Goal: Task Accomplishment & Management: Manage account settings

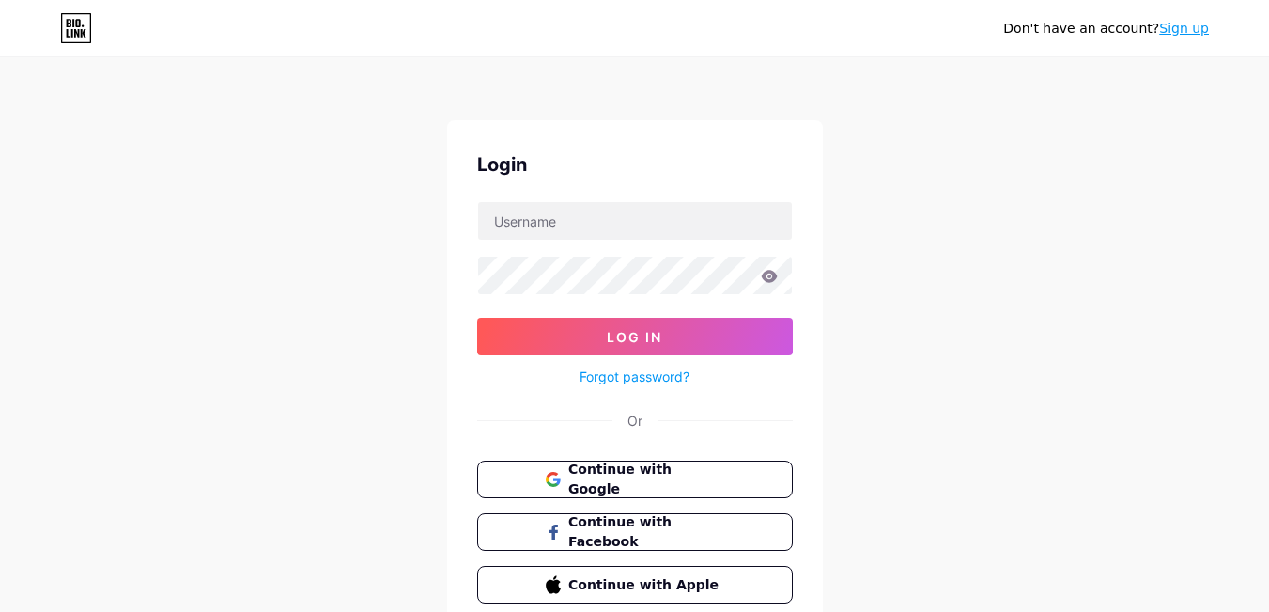
scroll to position [75, 0]
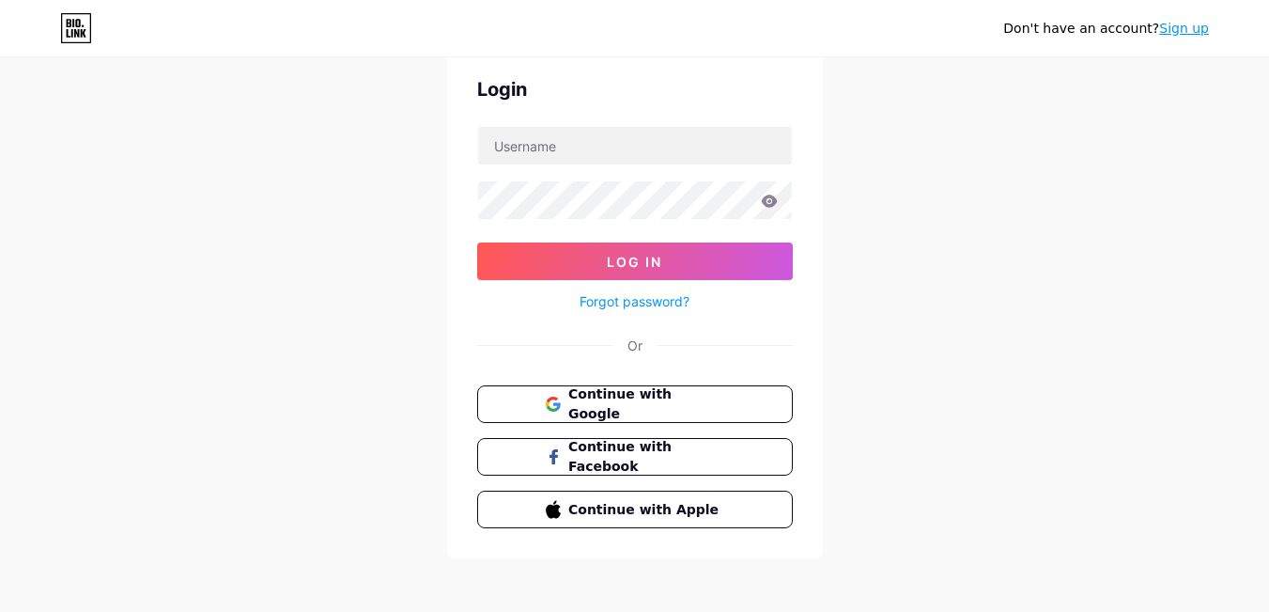
click at [644, 401] on span "Continue with Google" at bounding box center [645, 403] width 155 height 39
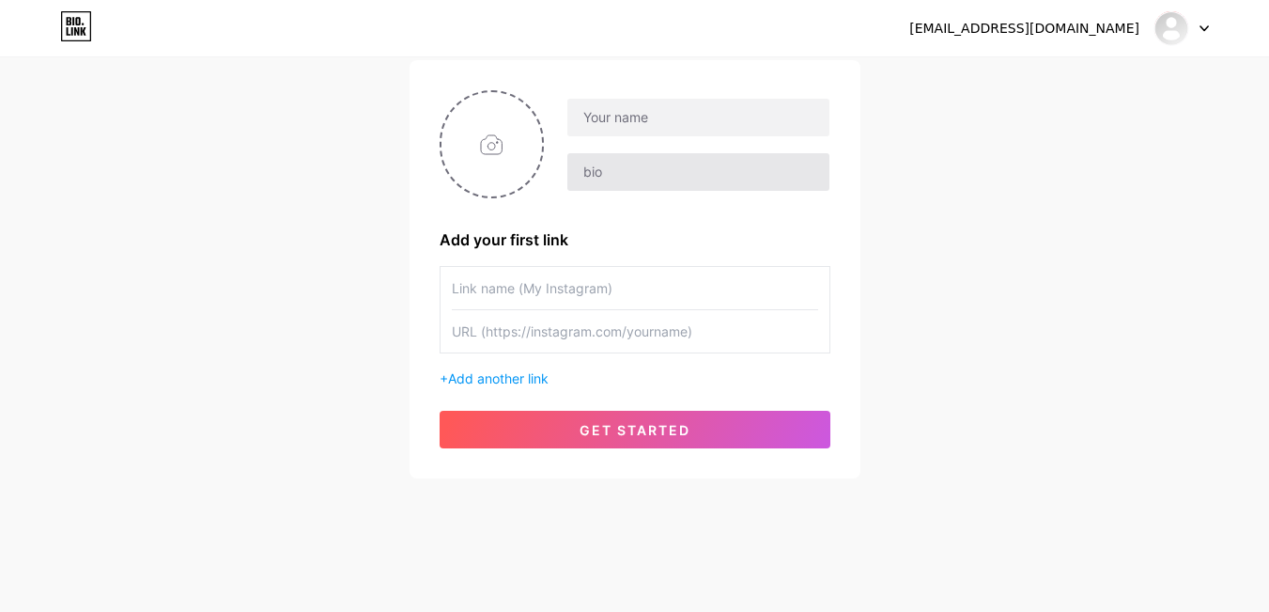
scroll to position [132, 0]
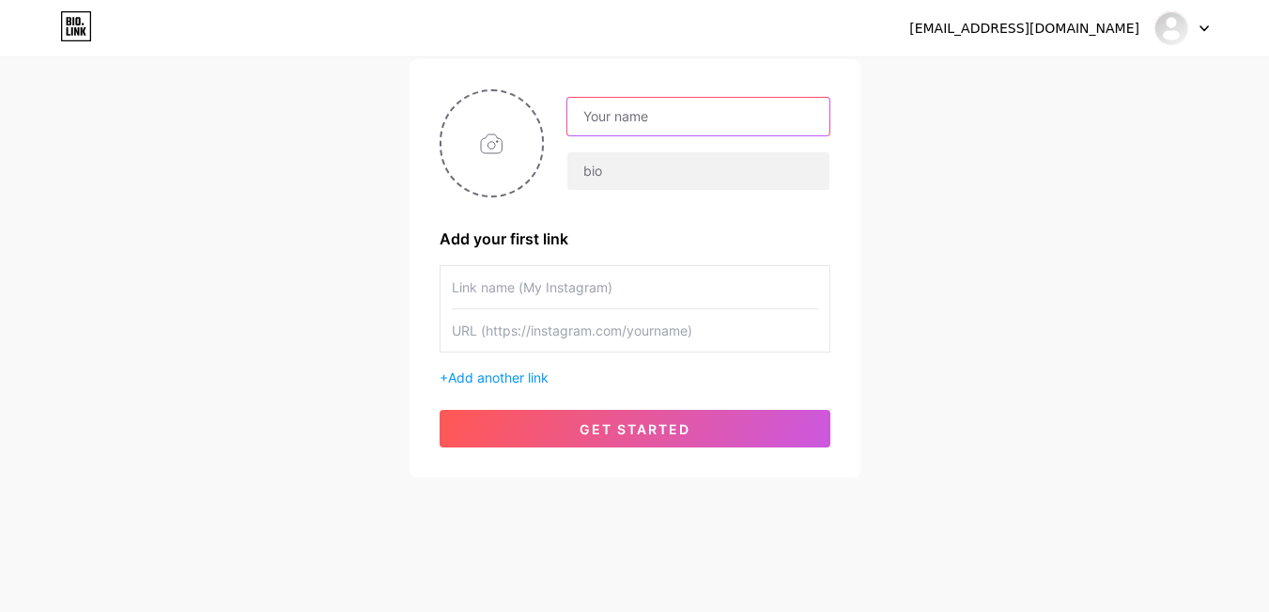
click at [669, 122] on input "text" at bounding box center [697, 117] width 261 height 38
type input "[PERSON_NAME]"
click at [928, 176] on div "kopurupavankumar27@gmail.com Dashboard Logout Setup your page Let’s setup bio.l…" at bounding box center [634, 203] width 1269 height 670
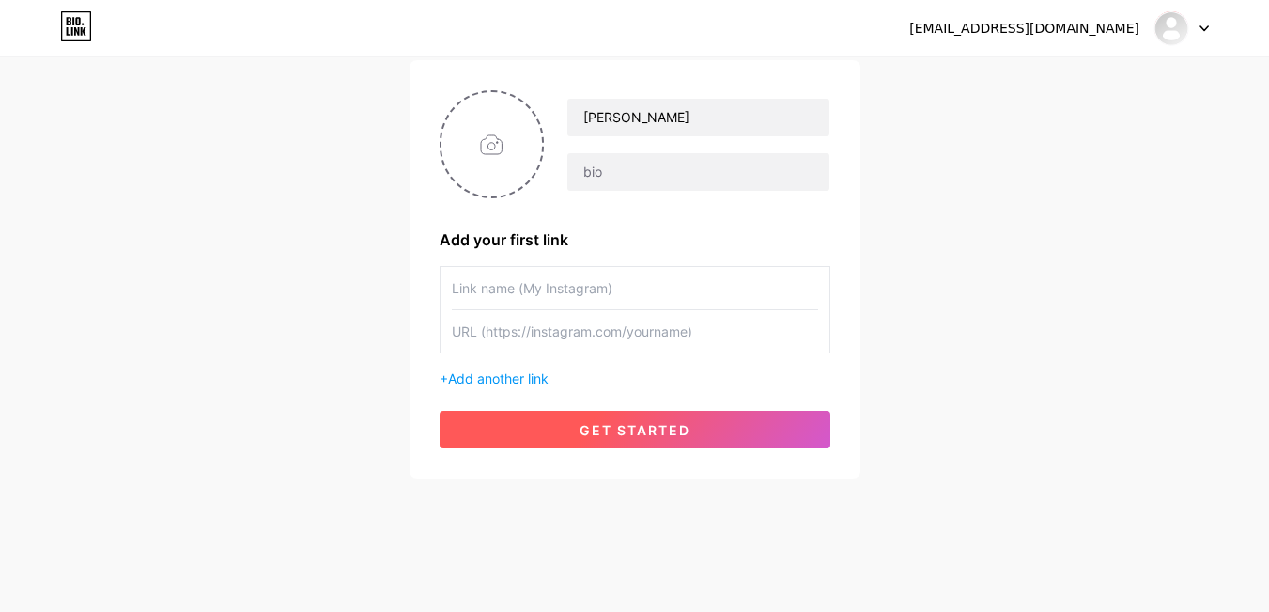
click at [657, 426] on span "get started" at bounding box center [635, 430] width 111 height 16
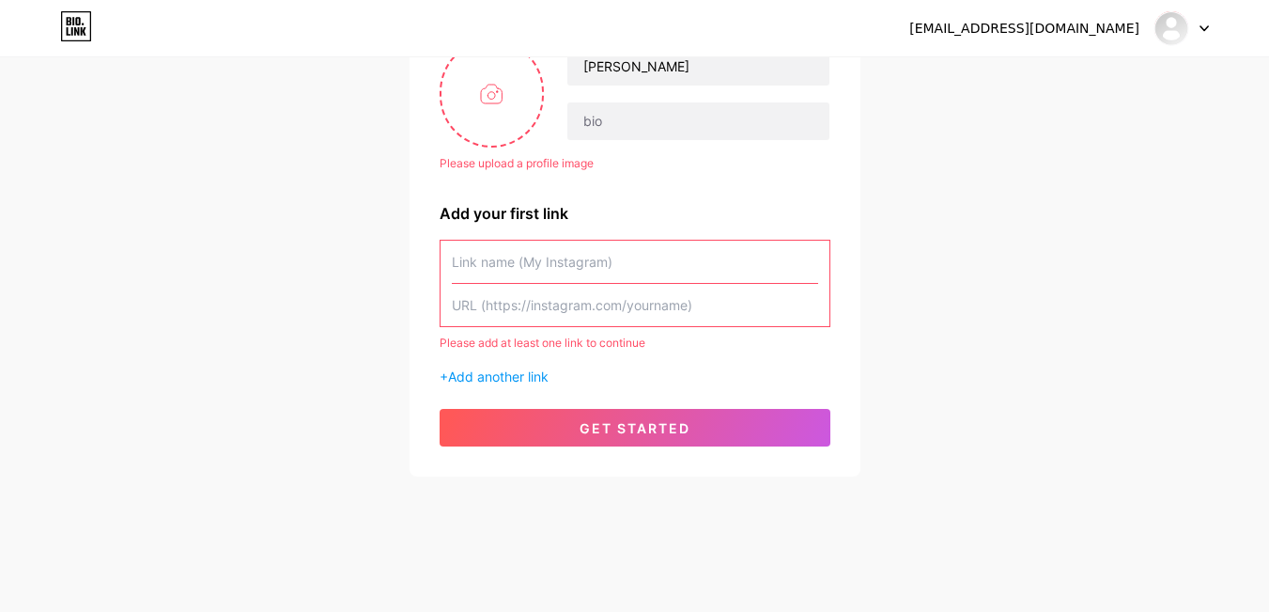
scroll to position [0, 0]
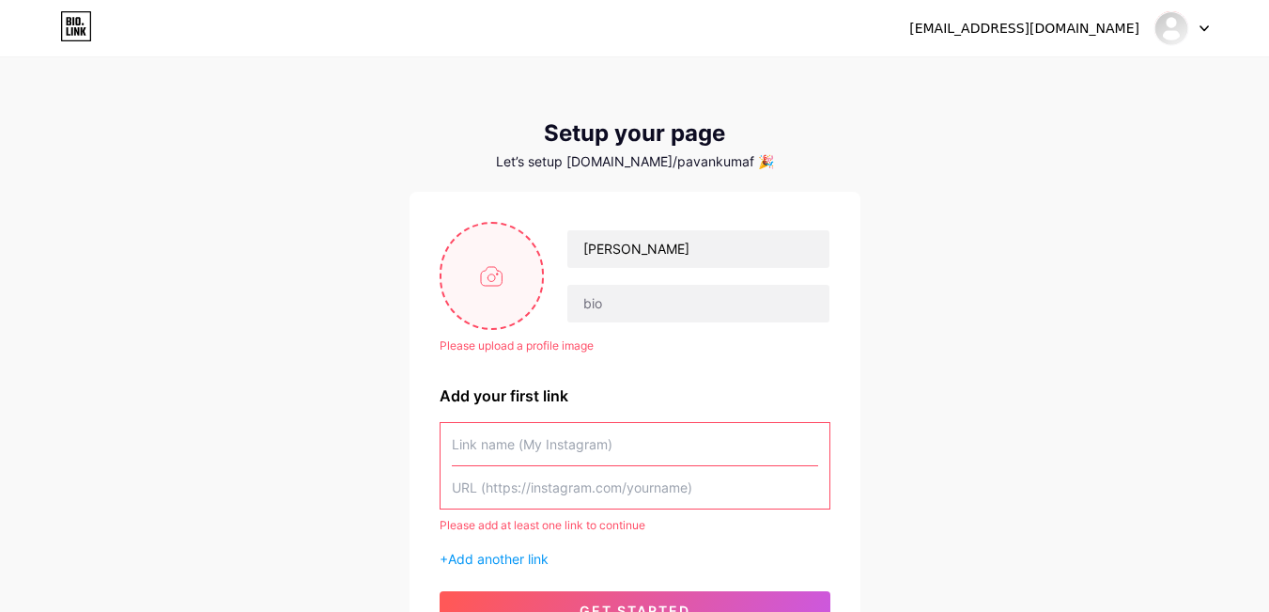
click at [499, 280] on input "file" at bounding box center [492, 276] width 101 height 104
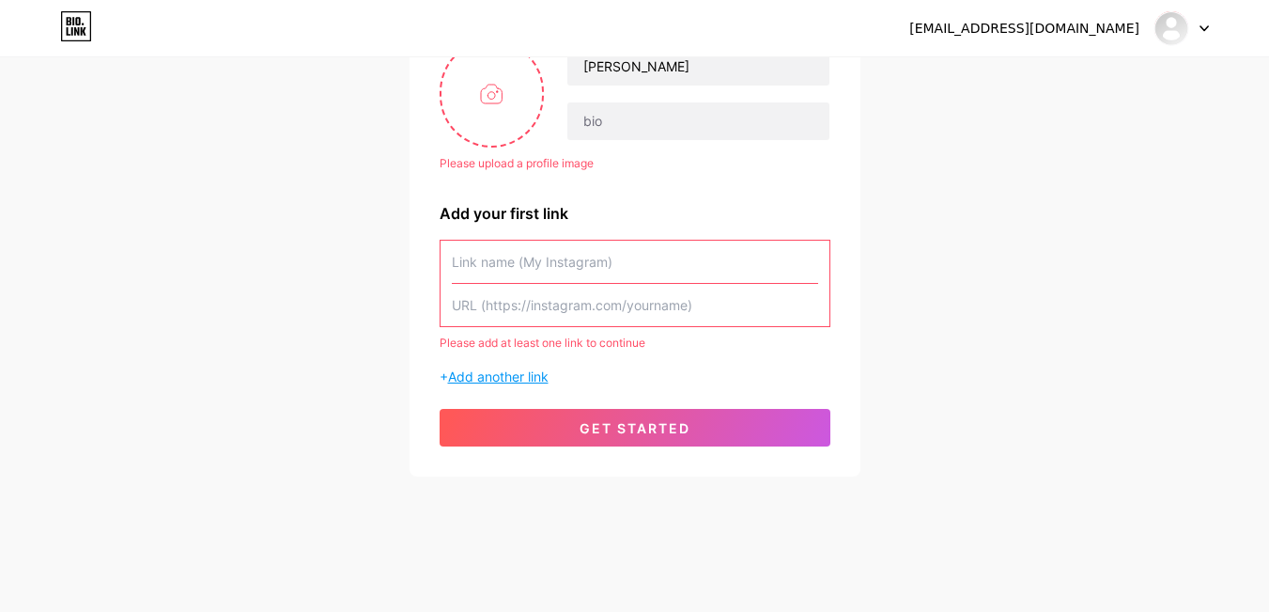
click at [506, 376] on span "Add another link" at bounding box center [498, 376] width 101 height 16
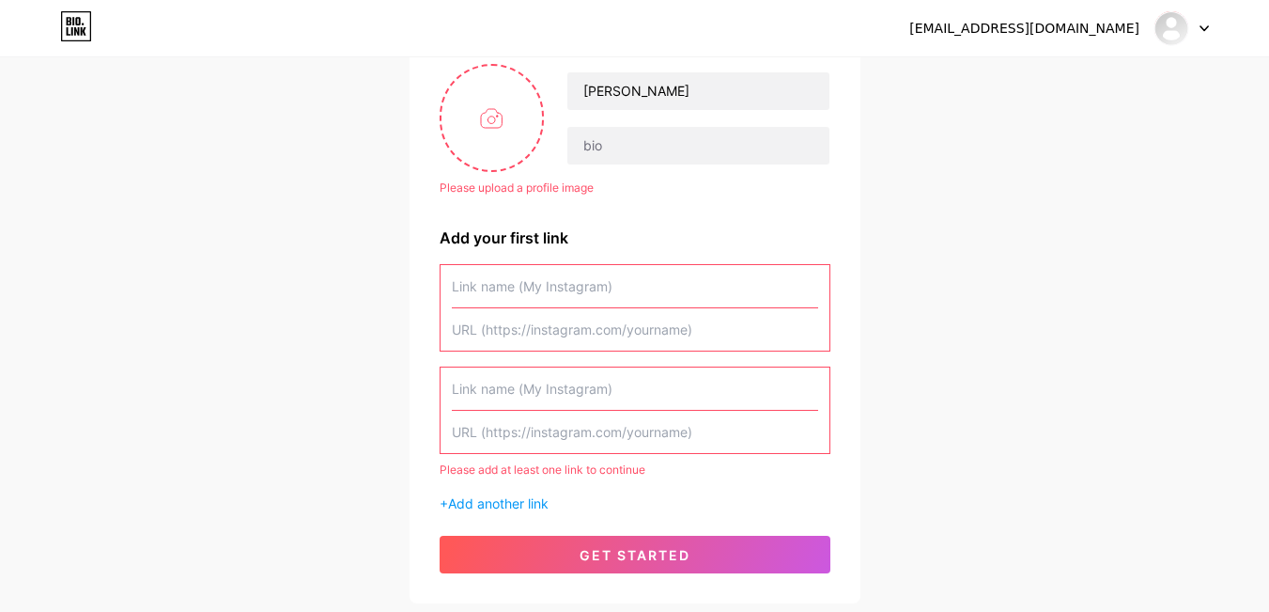
scroll to position [160, 0]
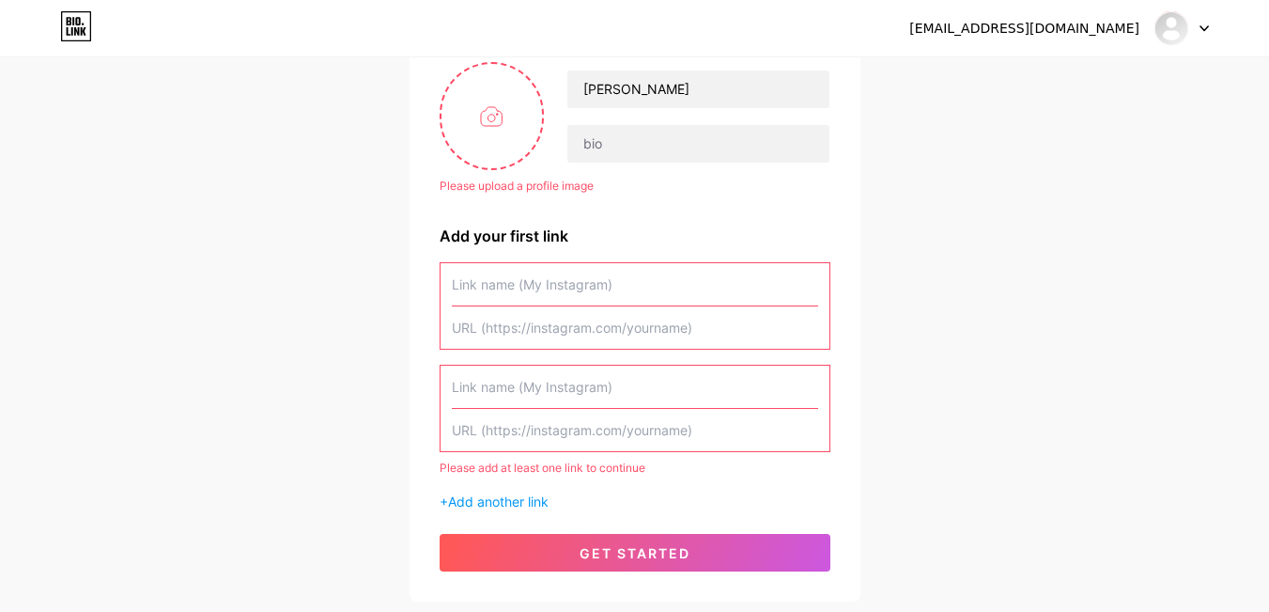
click at [365, 355] on div "kopurupavankumar27@gmail.com Dashboard Logout Setup your page Let’s setup bio.l…" at bounding box center [634, 250] width 1269 height 821
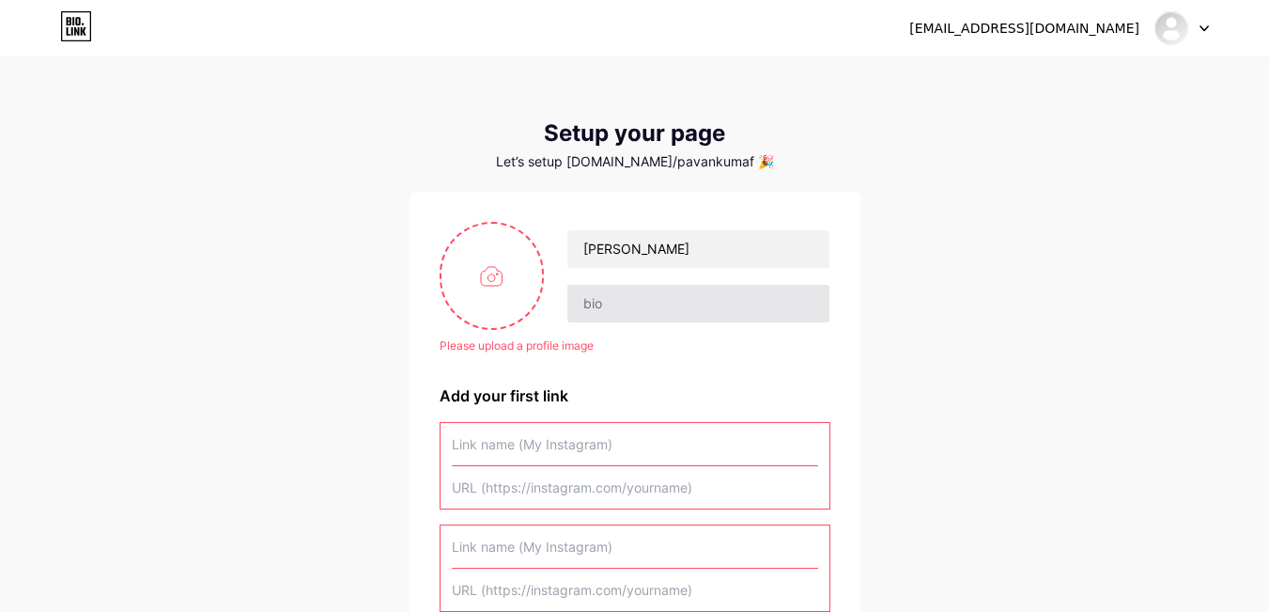
scroll to position [285, 0]
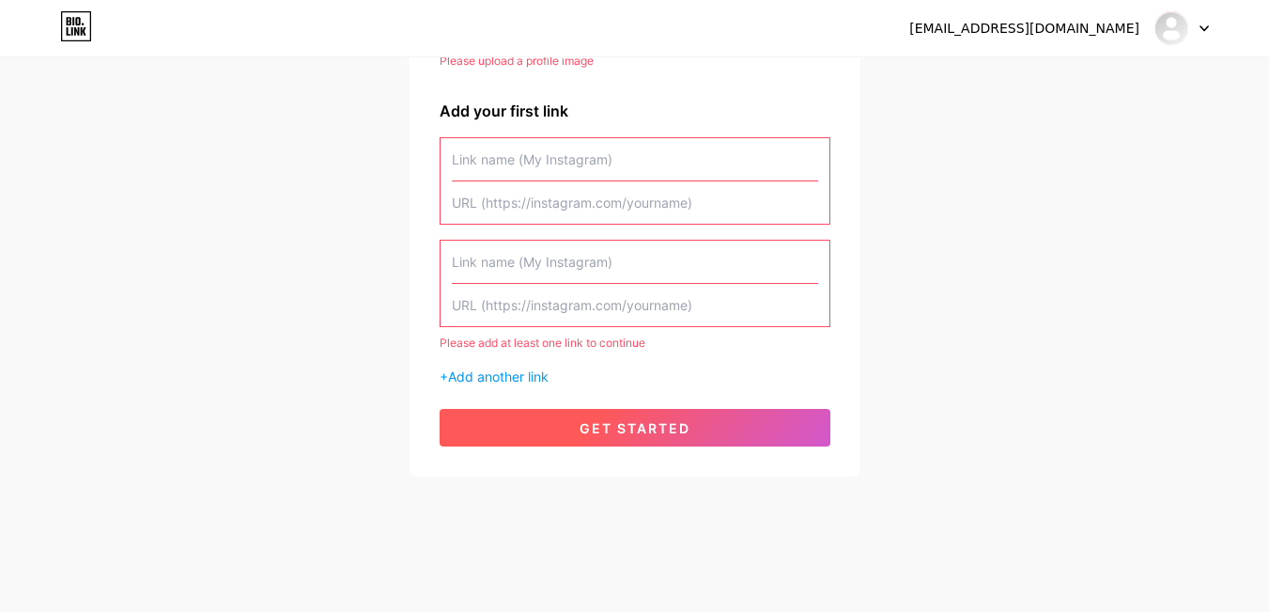
click at [625, 440] on button "get started" at bounding box center [635, 428] width 391 height 38
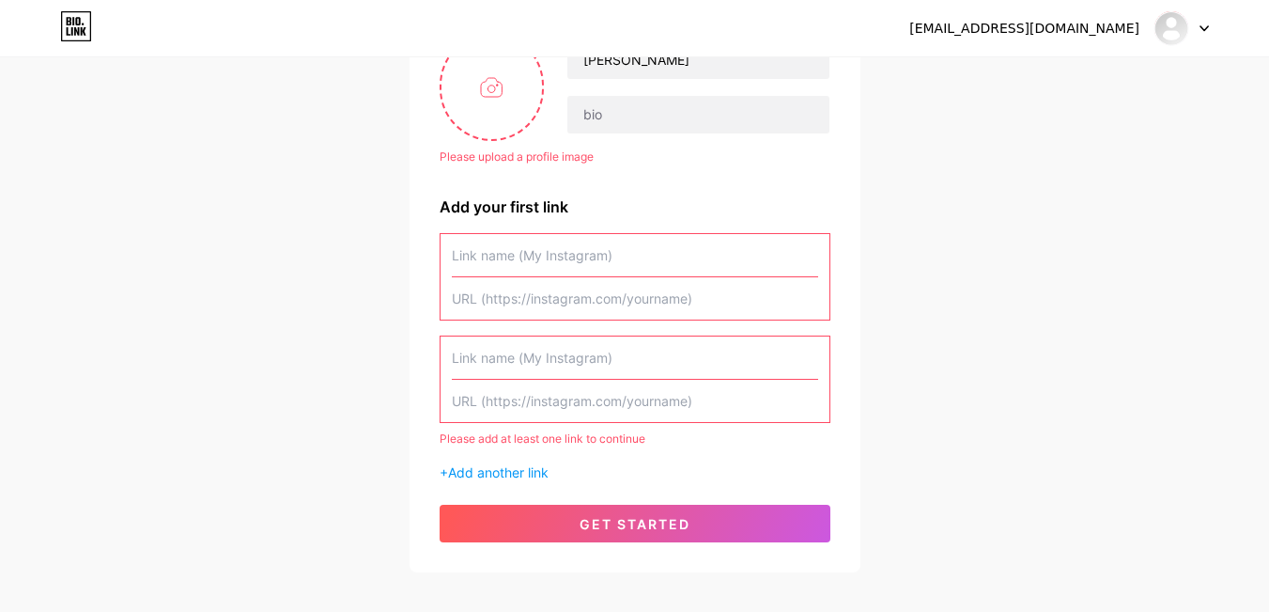
scroll to position [188, 0]
click at [590, 296] on input "text" at bounding box center [635, 299] width 366 height 42
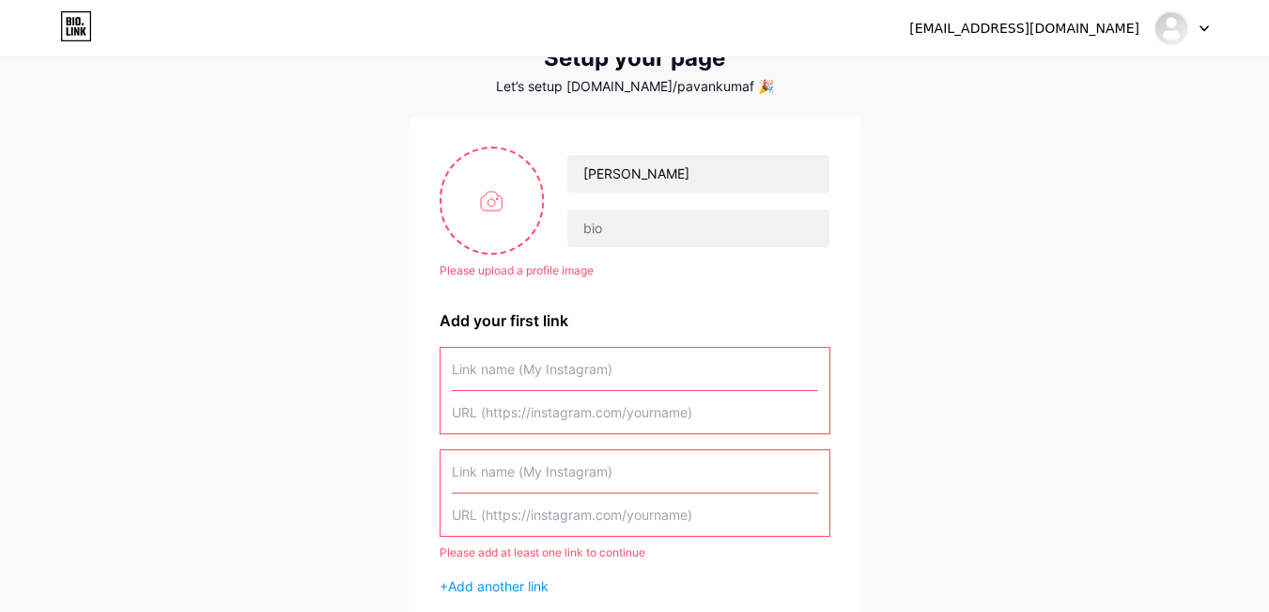
scroll to position [0, 0]
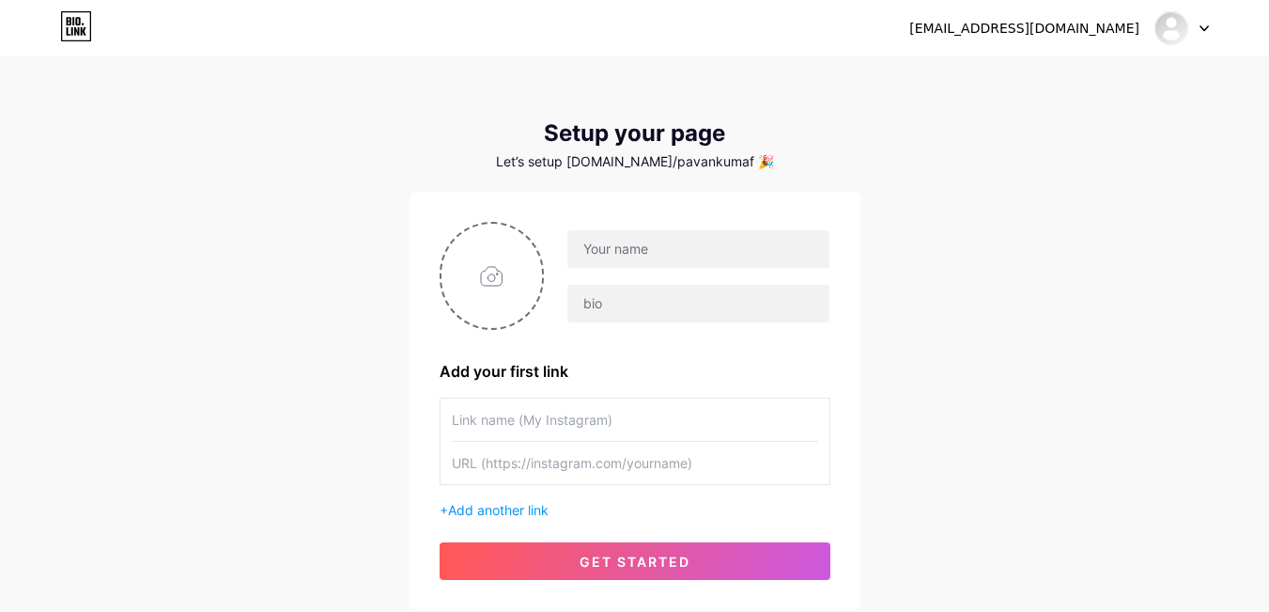
scroll to position [133, 0]
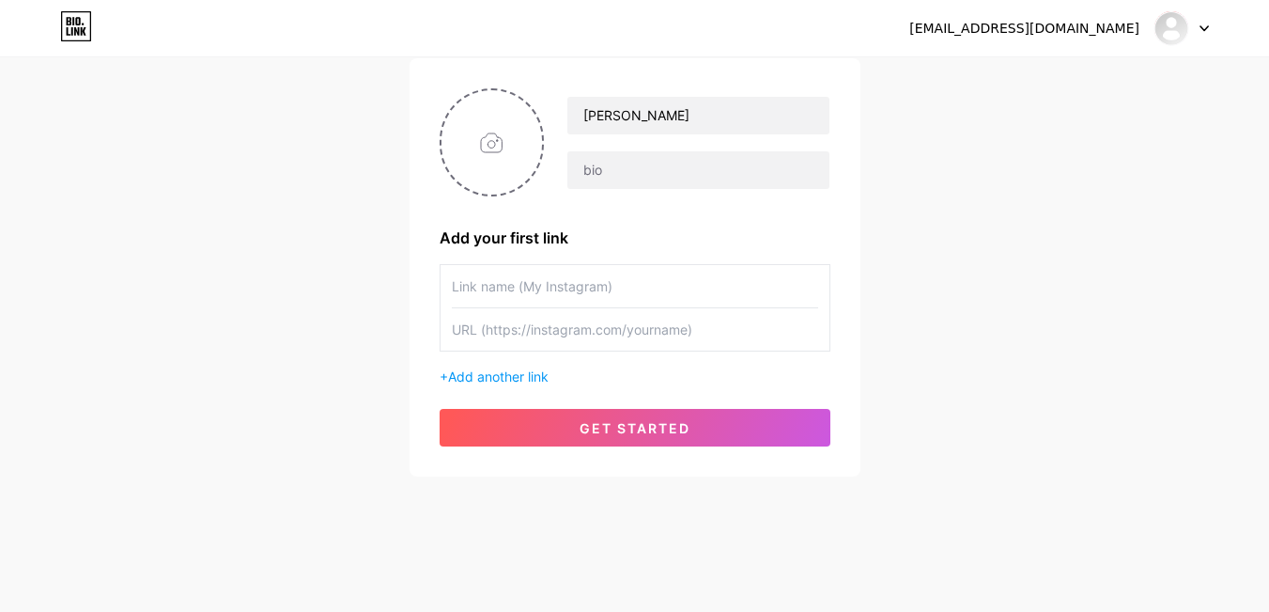
type input "[PERSON_NAME]"
click at [355, 281] on div "[EMAIL_ADDRESS][DOMAIN_NAME] Dashboard Logout Setup your page Let’s setup [DOMA…" at bounding box center [634, 202] width 1269 height 670
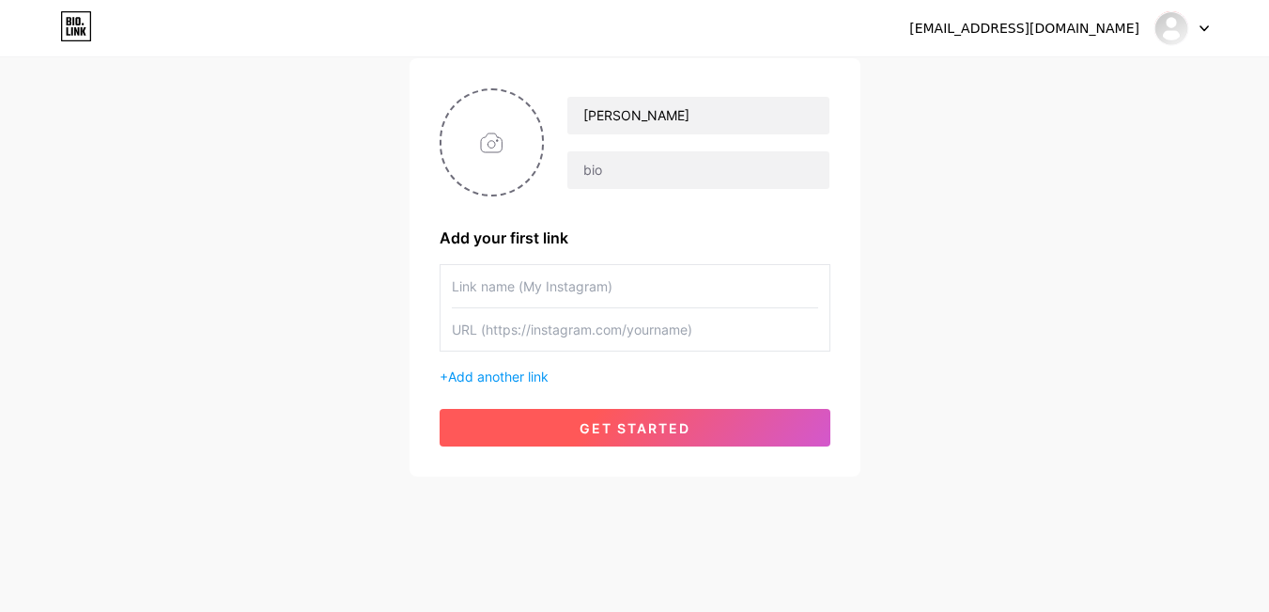
click at [671, 426] on span "get started" at bounding box center [635, 428] width 111 height 16
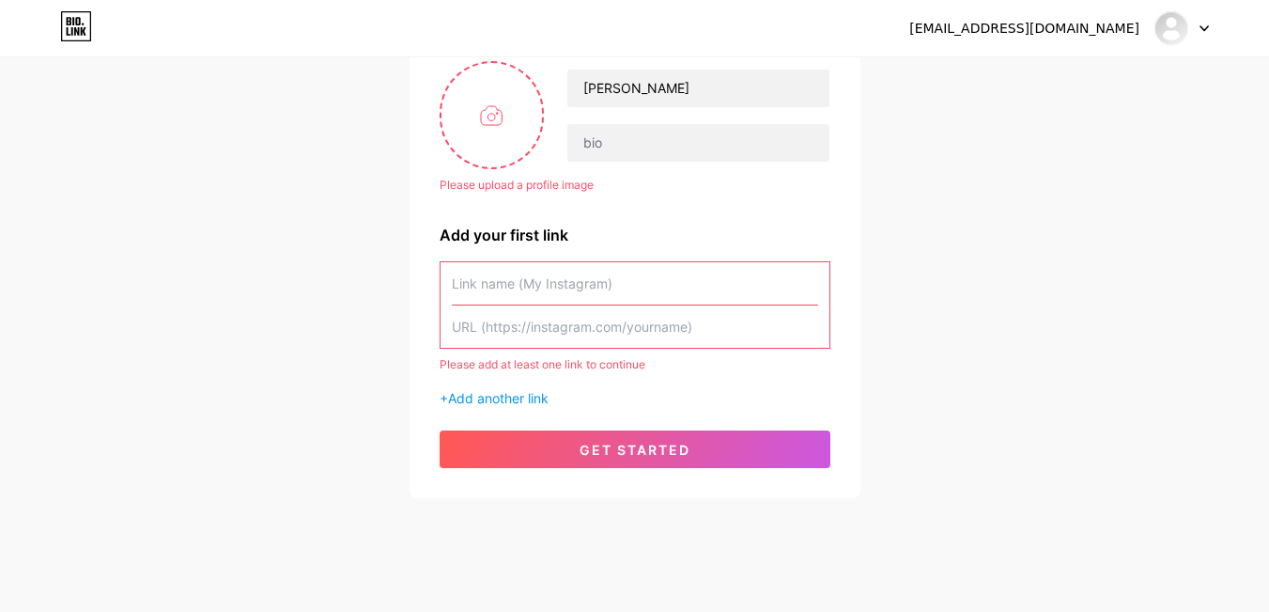
scroll to position [162, 0]
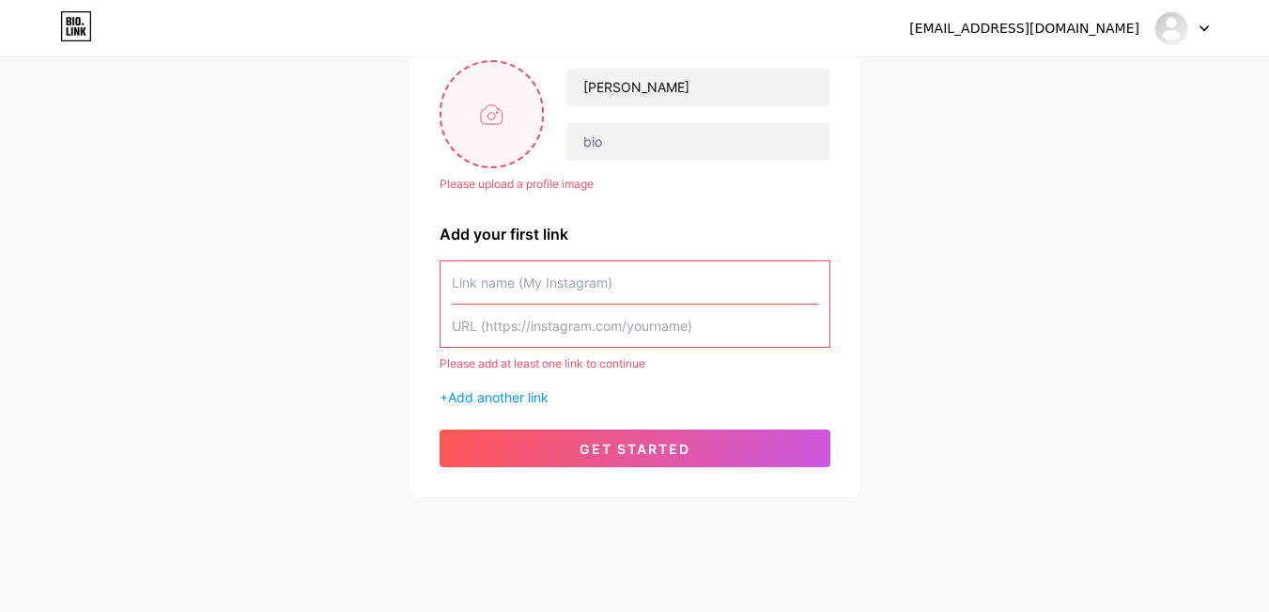
click at [494, 105] on input "file" at bounding box center [492, 114] width 101 height 104
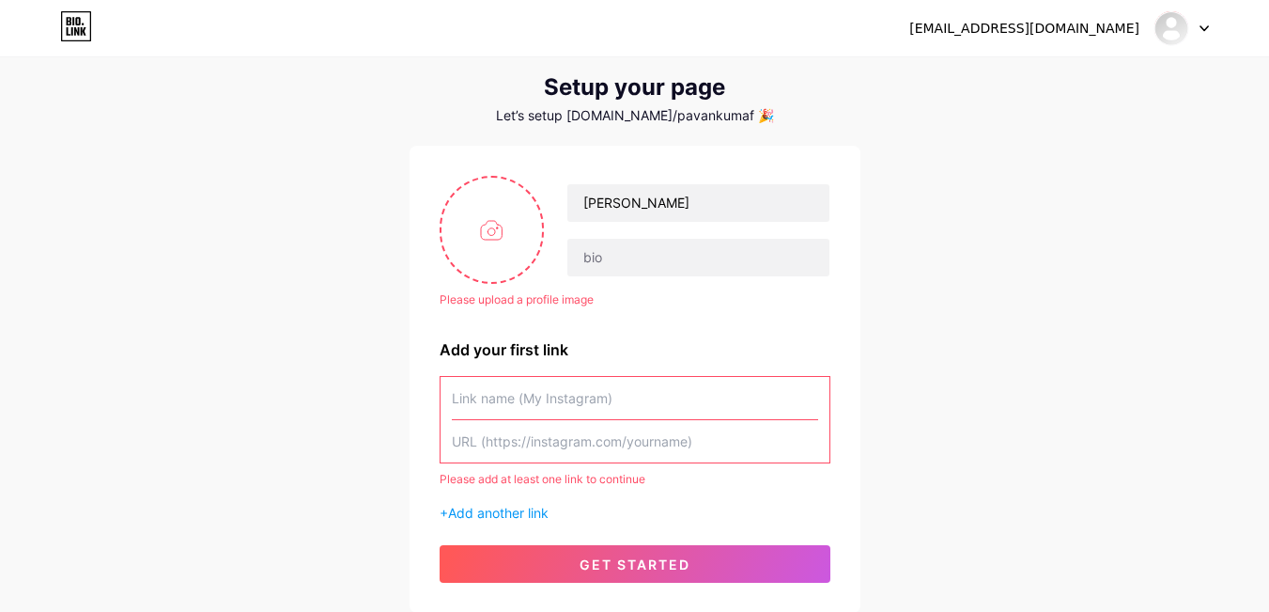
scroll to position [182, 0]
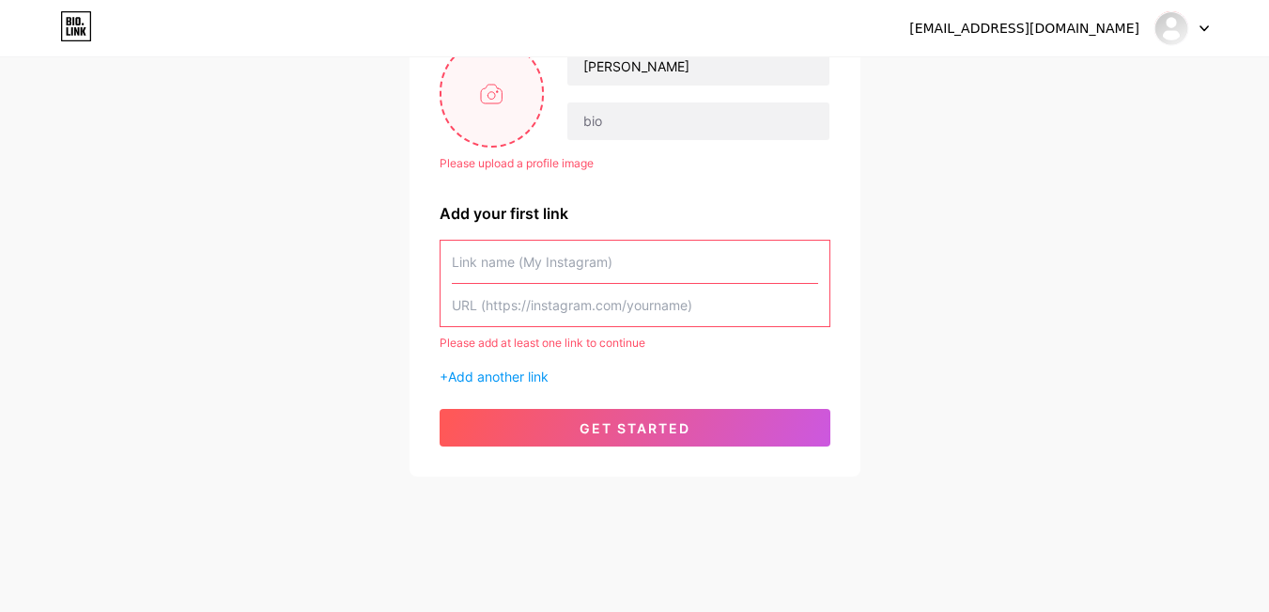
click at [489, 103] on input "file" at bounding box center [492, 93] width 101 height 104
type input "C:\fakepath\1713421064651.png"
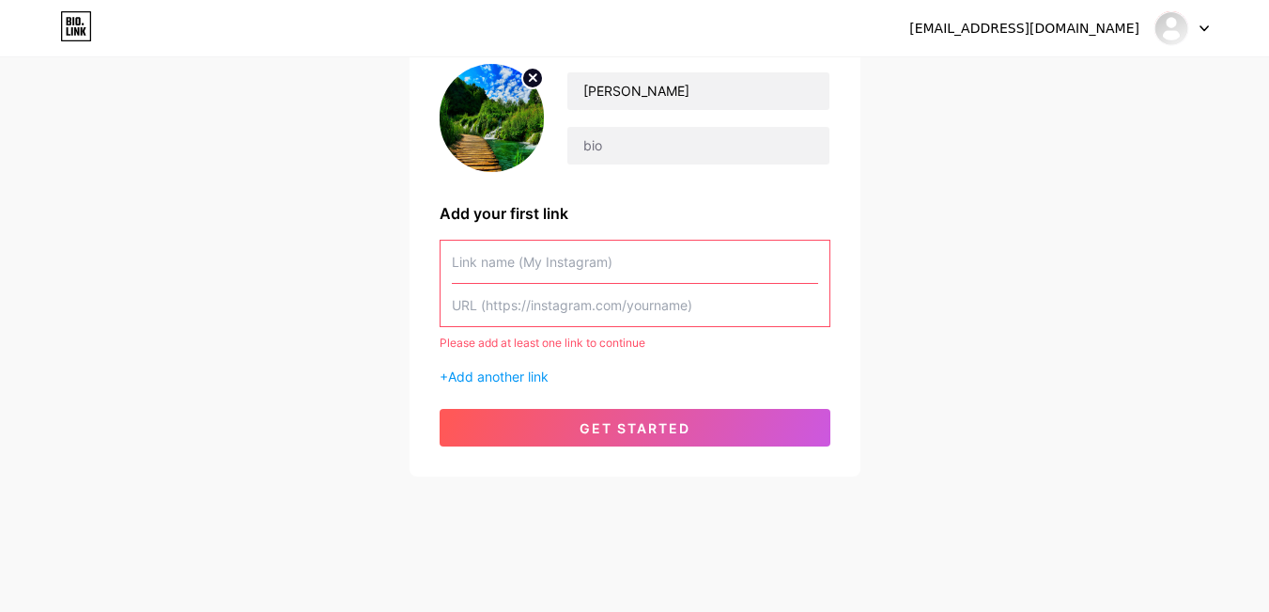
scroll to position [158, 0]
click at [632, 313] on input "text" at bounding box center [635, 305] width 366 height 42
paste input "[URL][DOMAIN_NAME]"
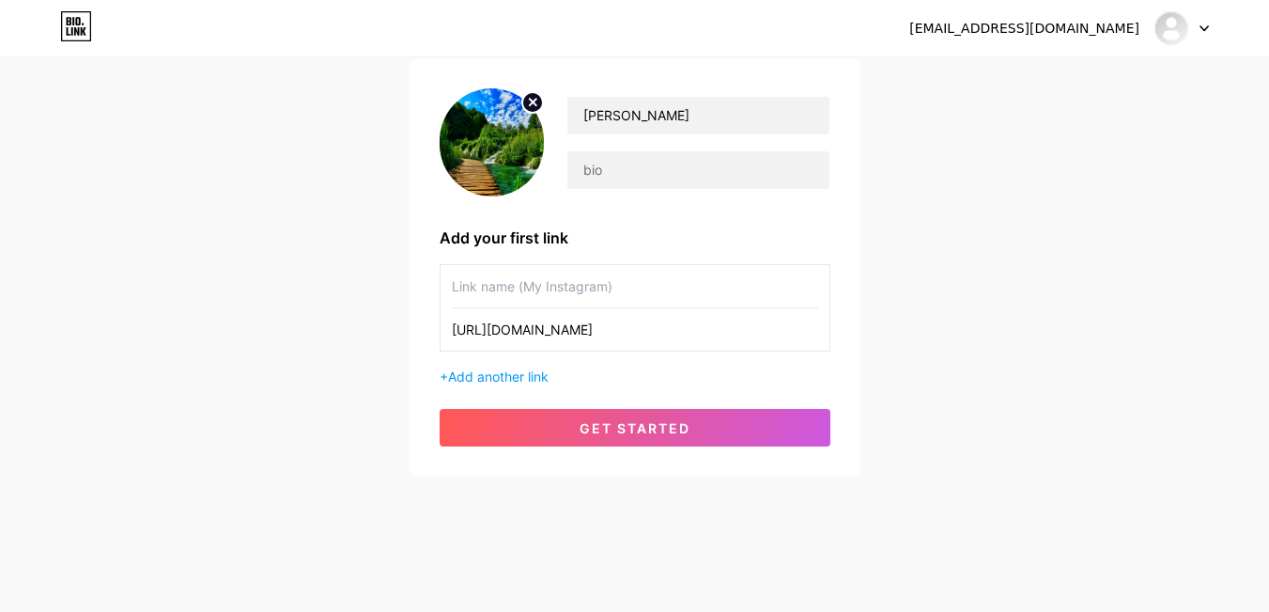
scroll to position [133, 0]
type input "[URL][DOMAIN_NAME]"
click at [635, 295] on input "text" at bounding box center [635, 286] width 366 height 42
type input "p"
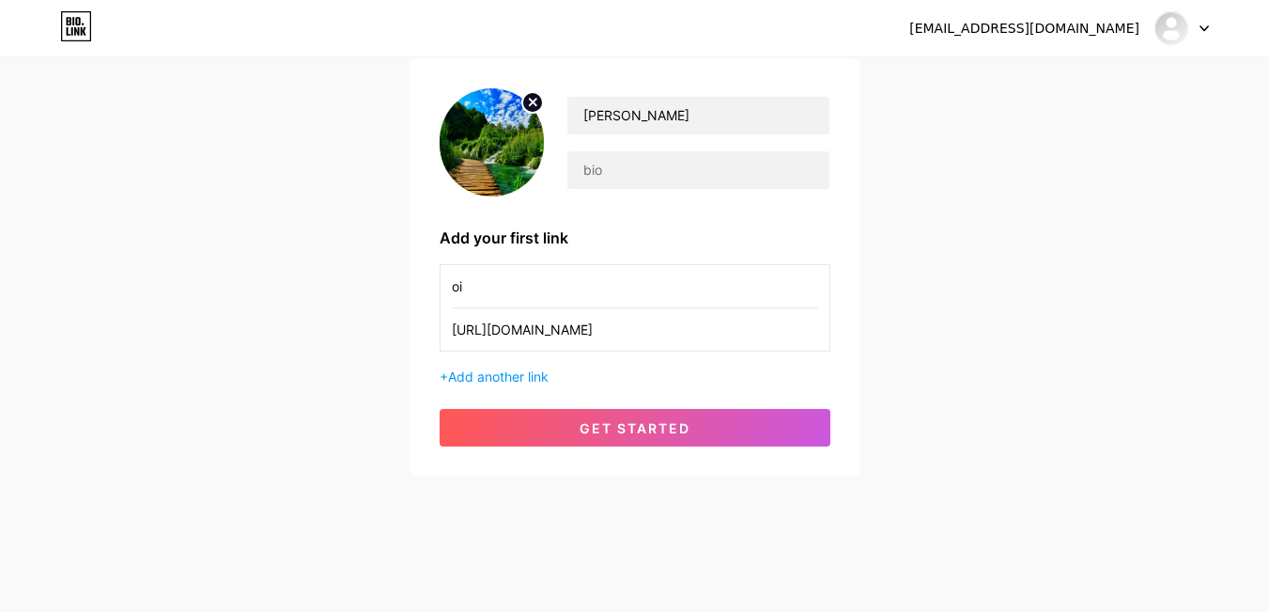
type input "o"
click at [588, 302] on input "pinky" at bounding box center [635, 286] width 366 height 42
type input "p"
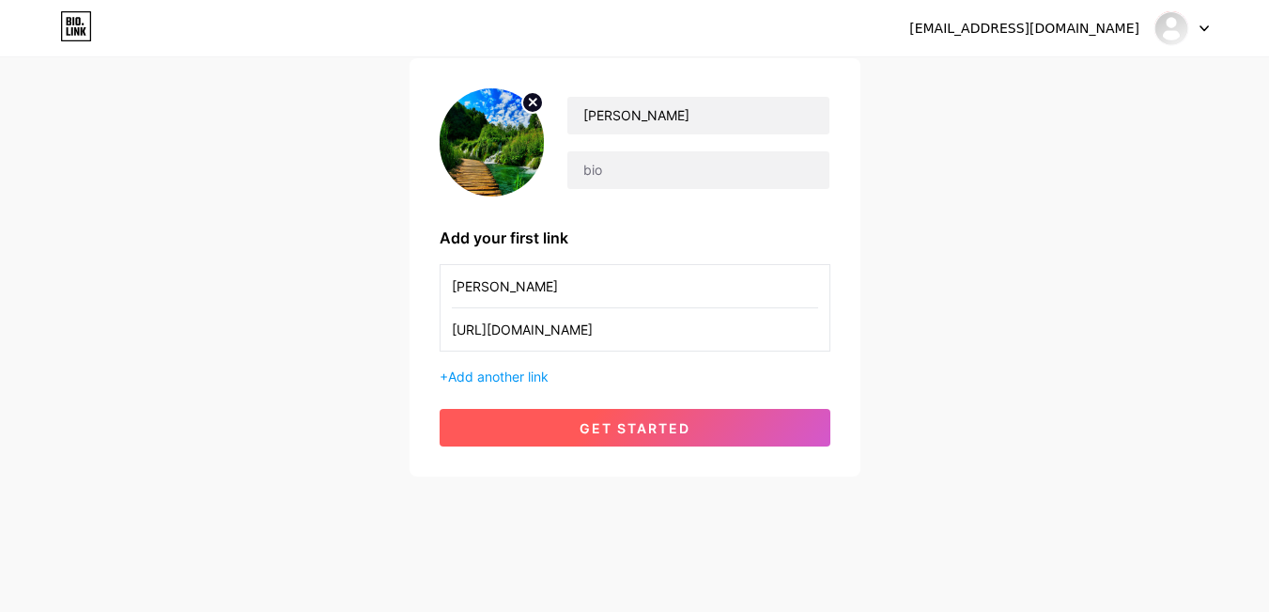
type input "[PERSON_NAME]"
click at [662, 438] on button "get started" at bounding box center [635, 428] width 391 height 38
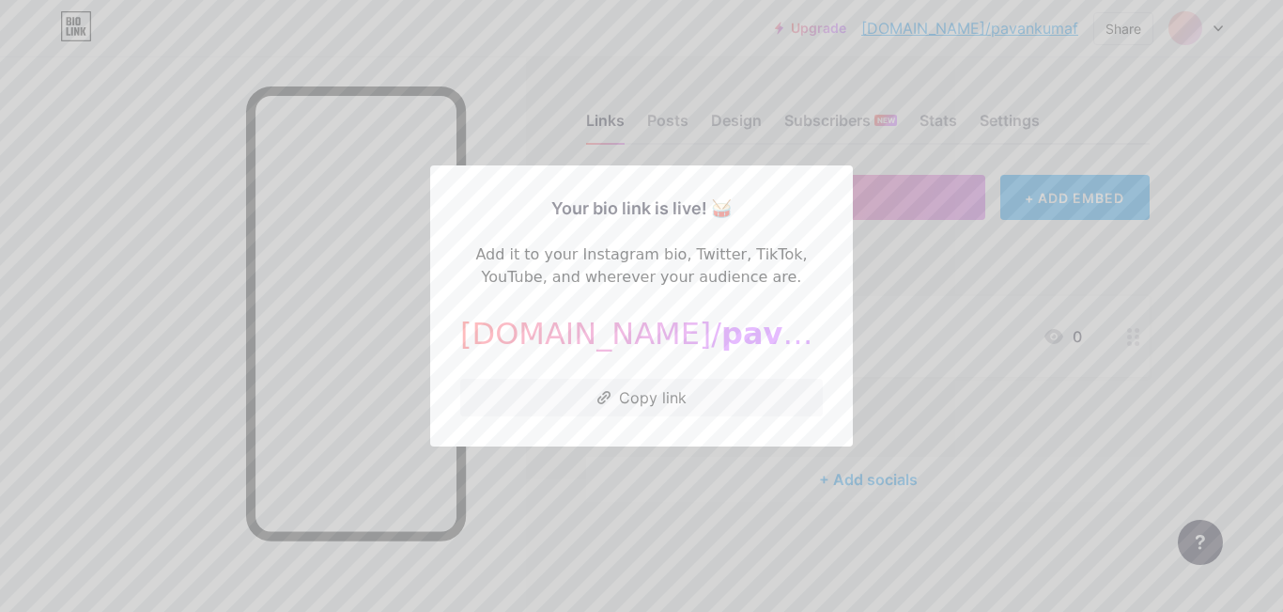
click at [731, 500] on div at bounding box center [641, 306] width 1283 height 612
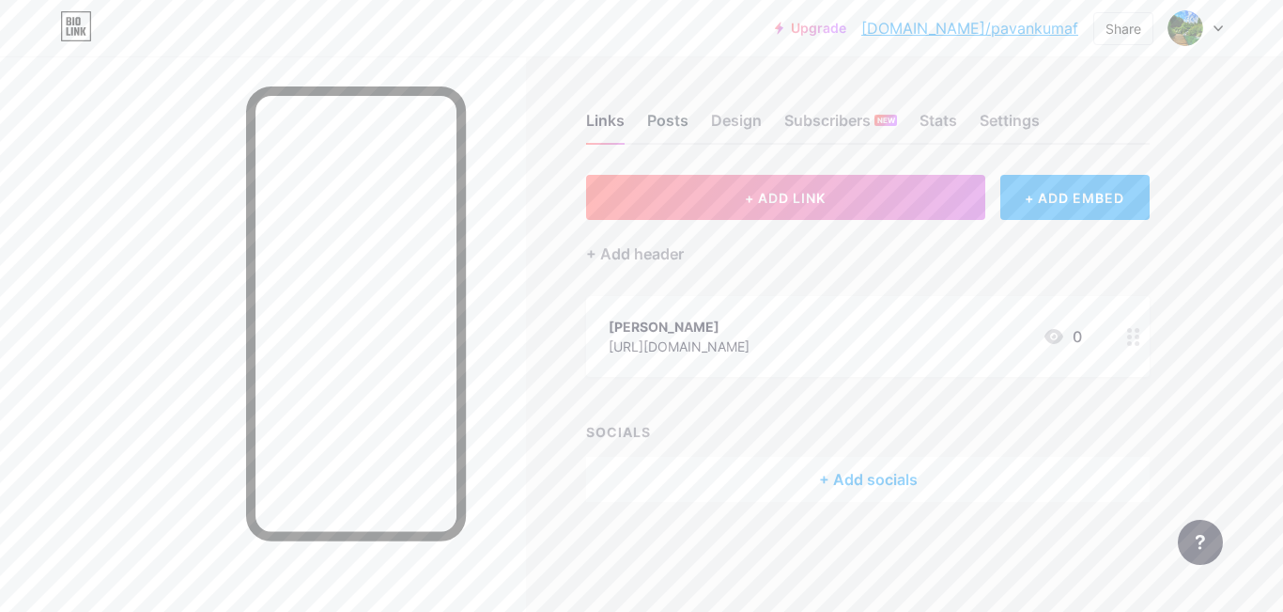
click at [670, 121] on div "Posts" at bounding box center [667, 126] width 41 height 34
click at [724, 118] on div "Design" at bounding box center [736, 126] width 51 height 34
click at [821, 109] on div "Subscribers NEW" at bounding box center [840, 126] width 113 height 34
click at [948, 113] on div "Stats" at bounding box center [939, 126] width 38 height 34
click at [1017, 121] on div "Settings" at bounding box center [1010, 126] width 60 height 34
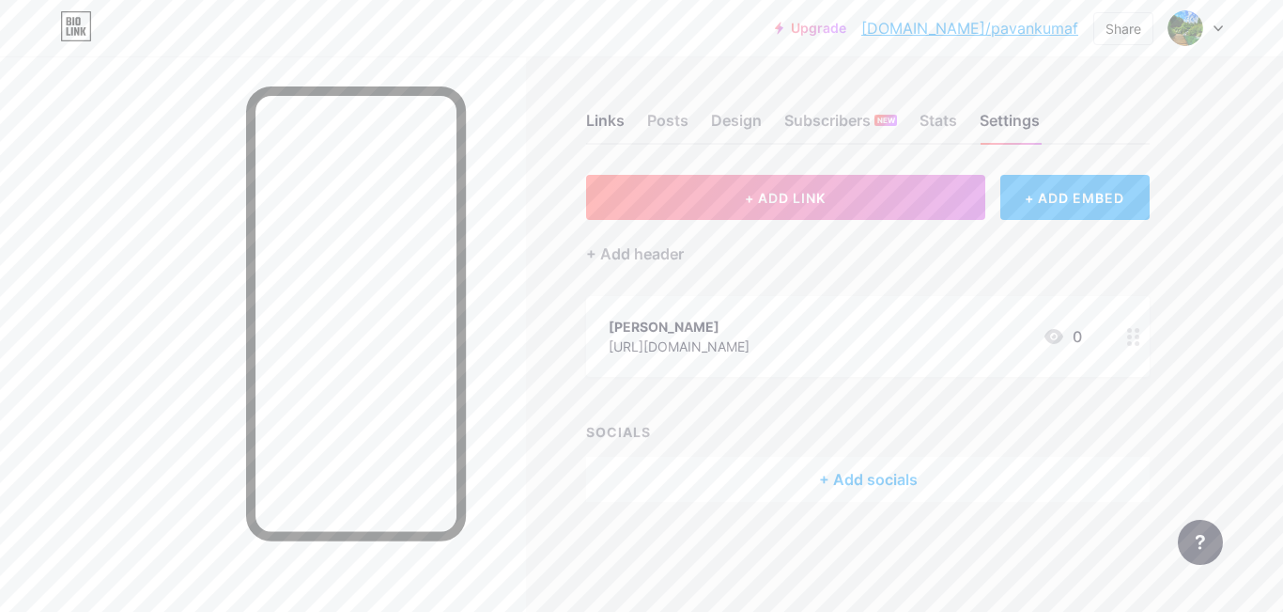
click at [615, 108] on div "Links Posts Design Subscribers NEW Stats Settings" at bounding box center [868, 112] width 564 height 66
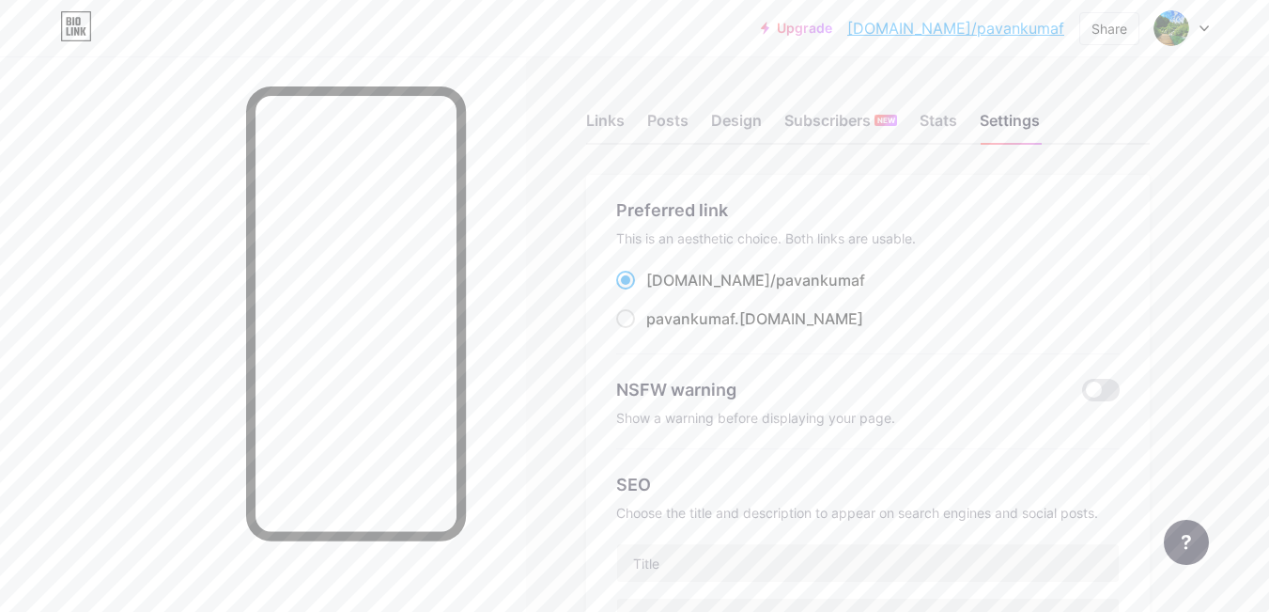
click at [1199, 23] on div at bounding box center [1182, 28] width 54 height 34
click at [1033, 211] on link "Account settings" at bounding box center [1091, 213] width 233 height 51
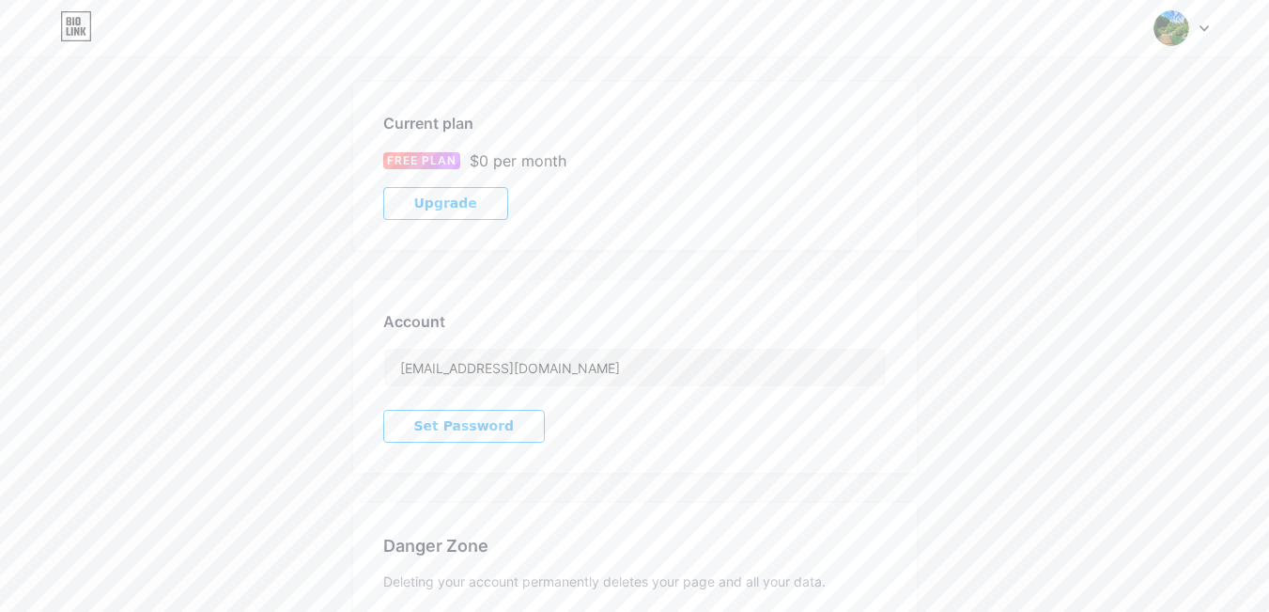
scroll to position [436, 0]
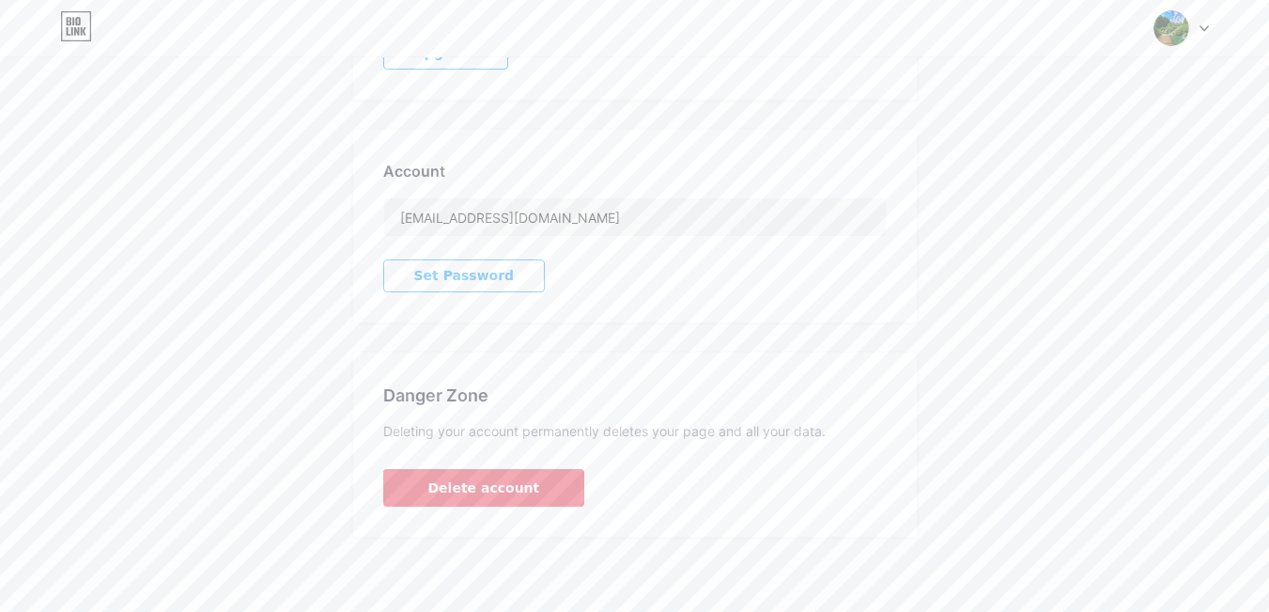
click at [527, 487] on button "Delete account" at bounding box center [484, 488] width 202 height 38
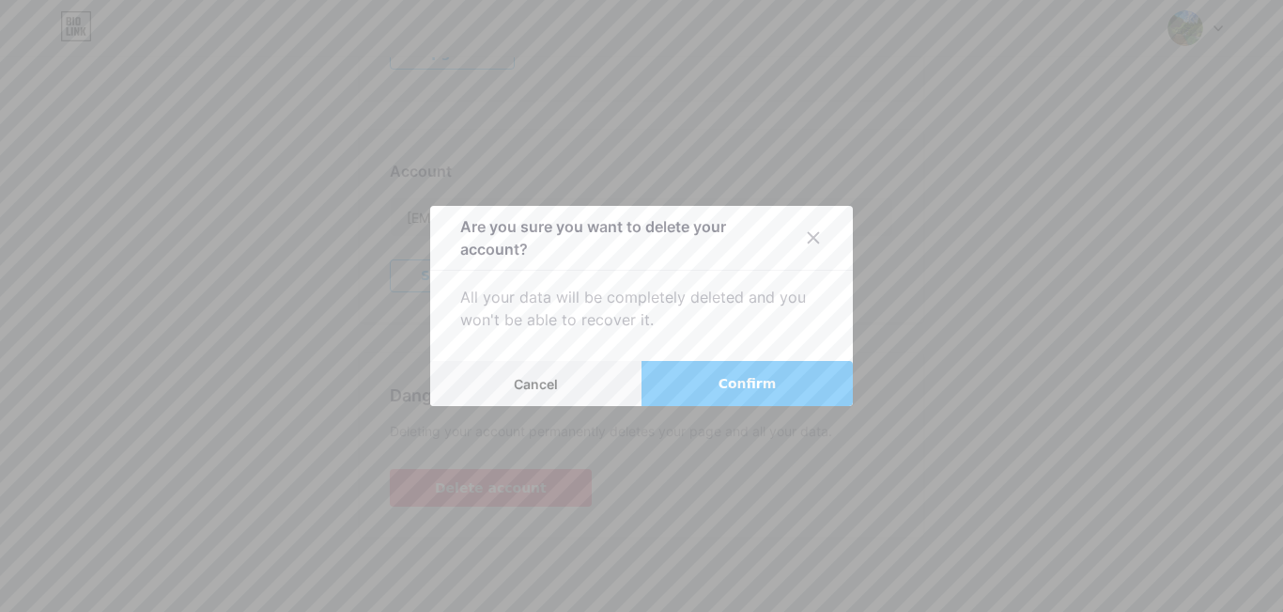
click at [752, 380] on span "Confirm" at bounding box center [748, 384] width 58 height 20
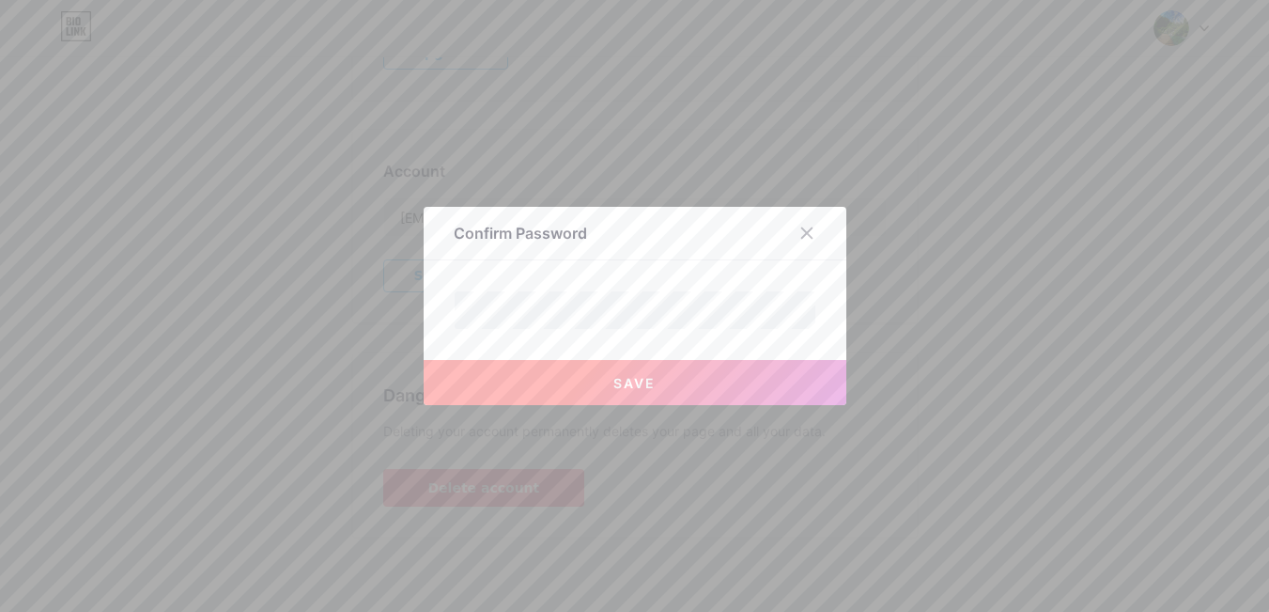
click at [649, 376] on span "Save" at bounding box center [634, 383] width 42 height 16
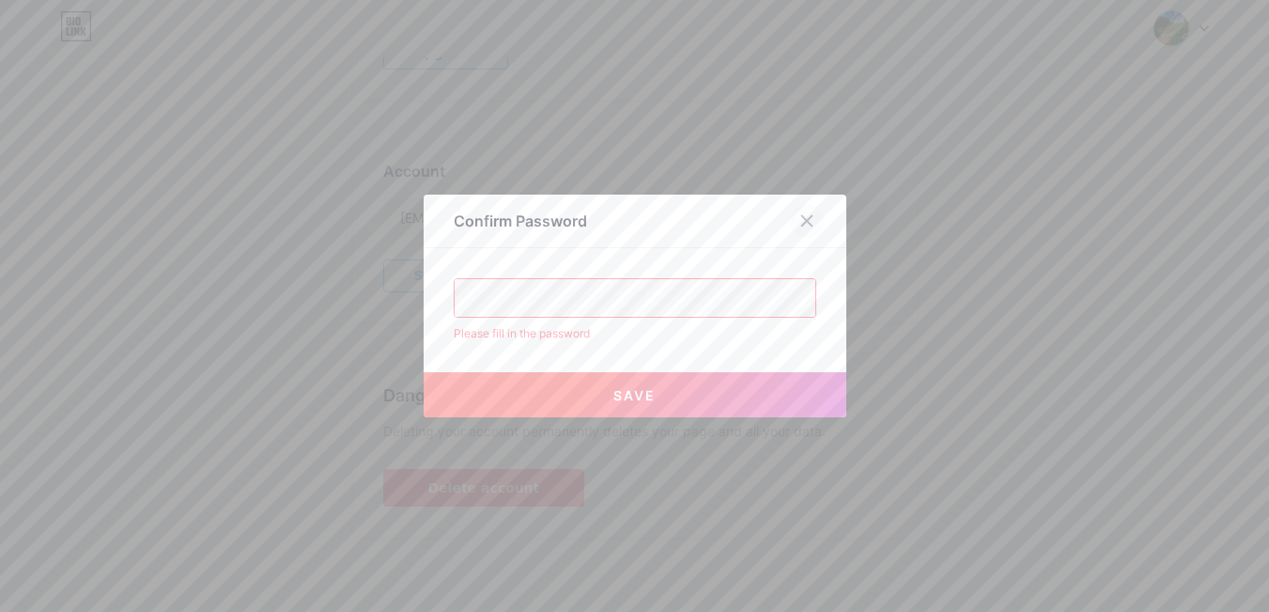
click at [808, 223] on icon at bounding box center [806, 221] width 10 height 10
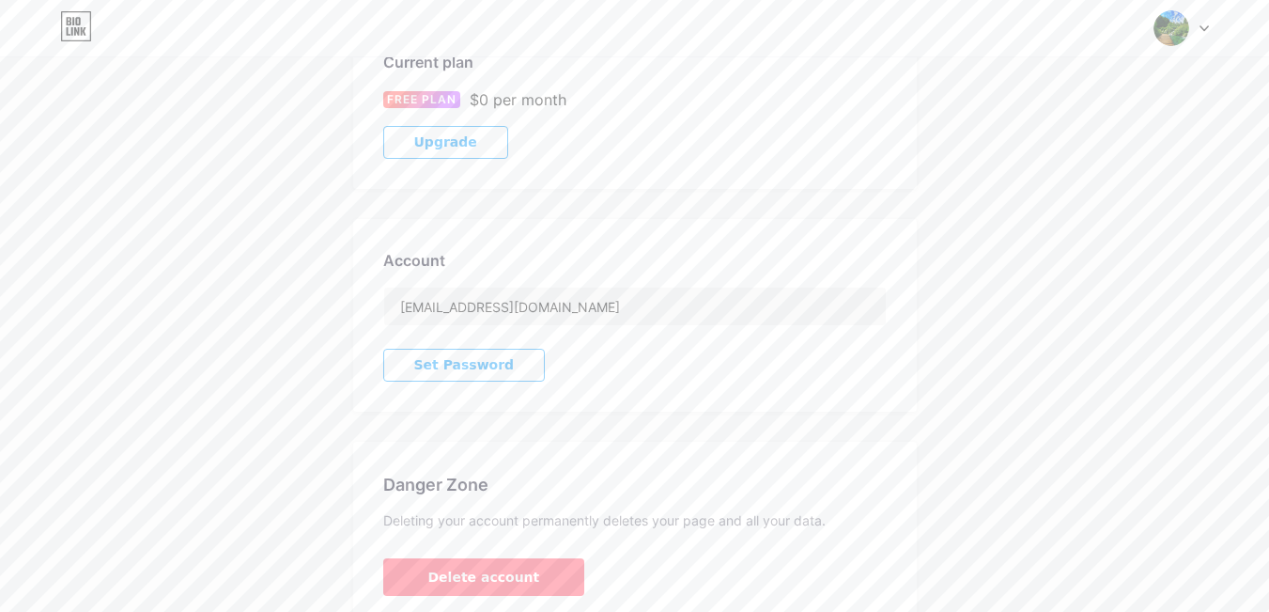
scroll to position [346, 0]
click at [486, 368] on span "Set Password" at bounding box center [464, 366] width 101 height 16
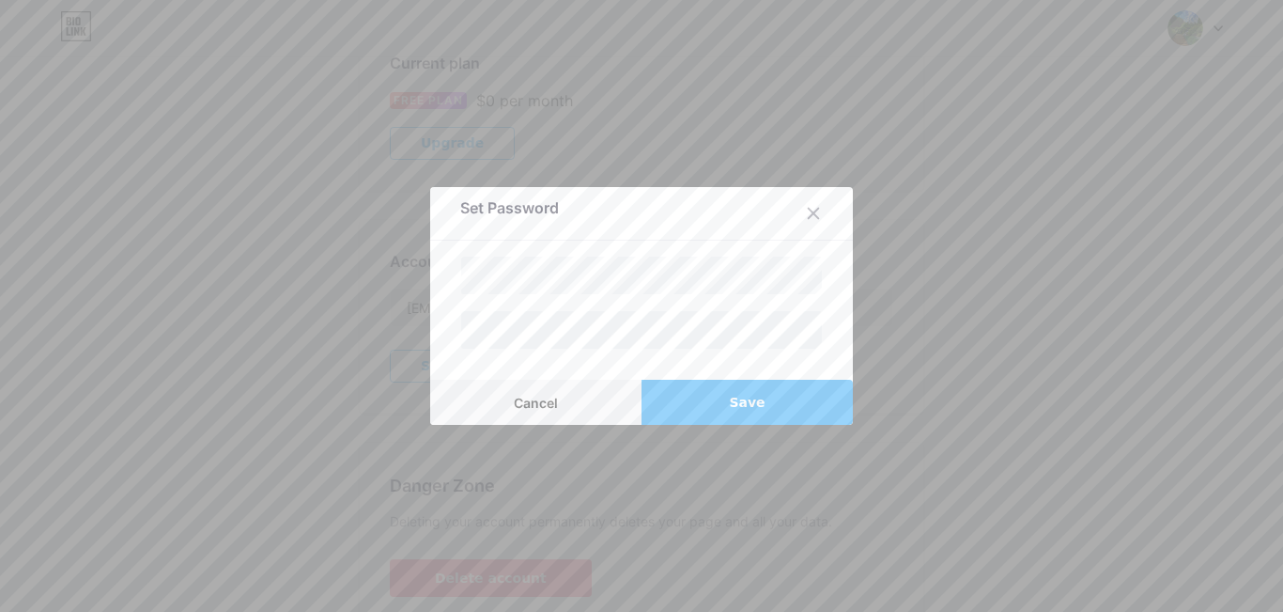
click at [744, 403] on span "Save" at bounding box center [747, 403] width 36 height 20
click at [688, 410] on button "Save" at bounding box center [747, 402] width 211 height 45
click at [421, 332] on div "Set Password Cancel Save" at bounding box center [641, 306] width 1283 height 612
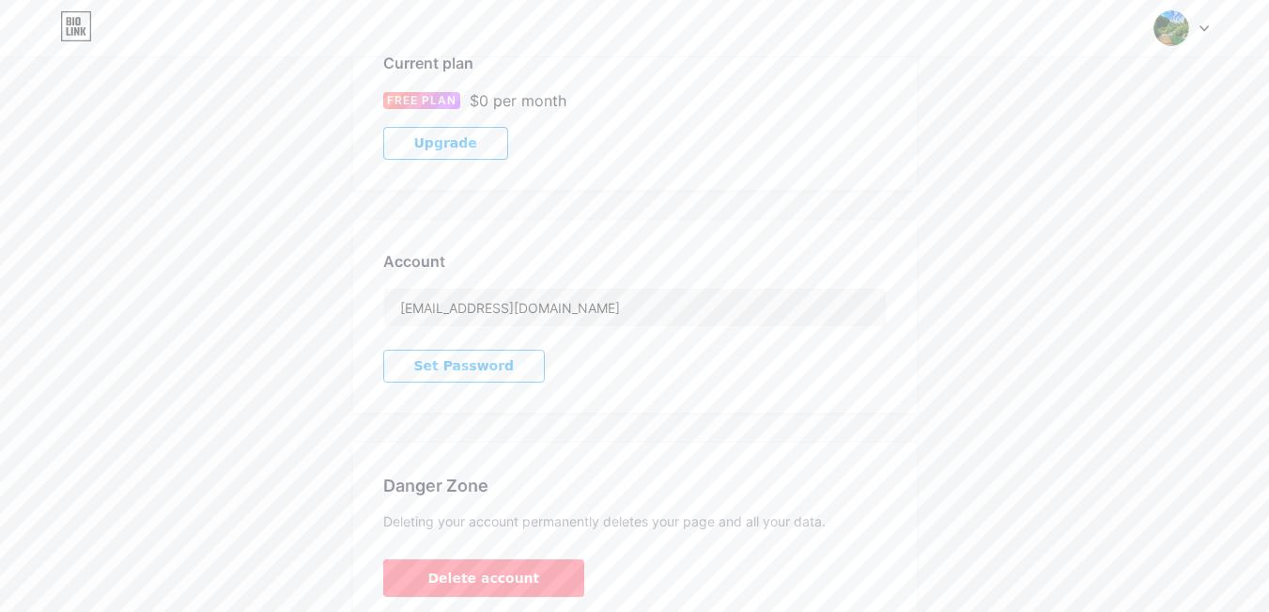
click at [765, 253] on div "Account" at bounding box center [635, 261] width 504 height 23
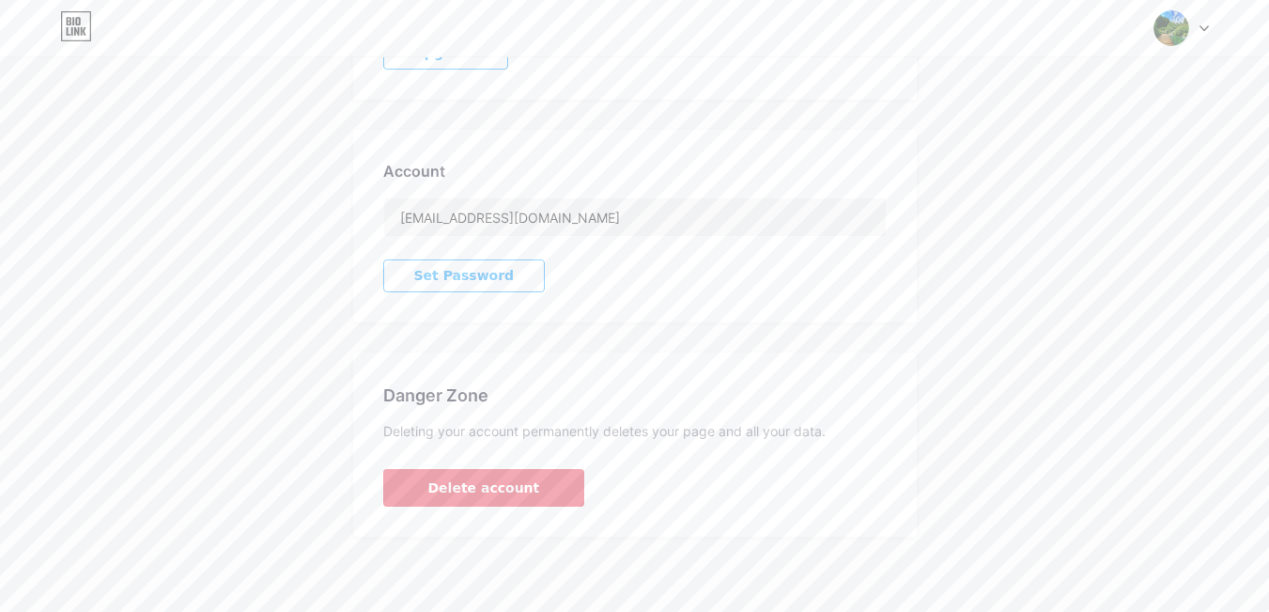
click at [471, 492] on span "Delete account" at bounding box center [484, 488] width 112 height 20
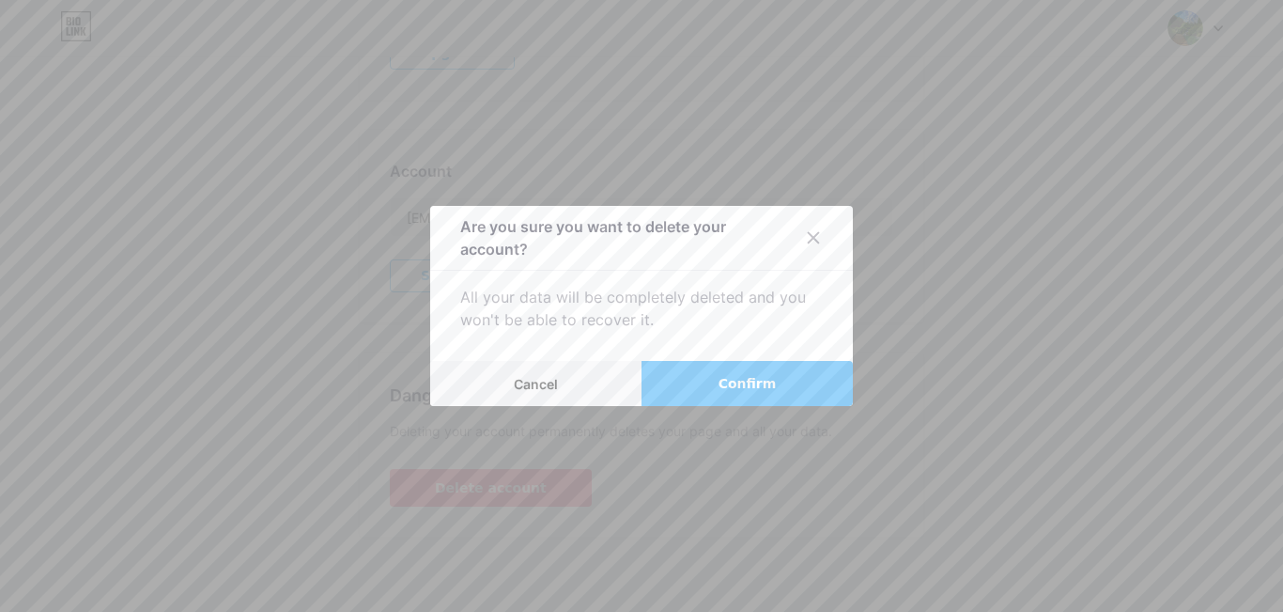
click at [744, 385] on span "Confirm" at bounding box center [748, 384] width 58 height 20
click at [729, 395] on button "Confirm" at bounding box center [747, 383] width 211 height 45
click at [807, 235] on icon at bounding box center [813, 237] width 15 height 15
click at [806, 238] on icon at bounding box center [813, 237] width 15 height 15
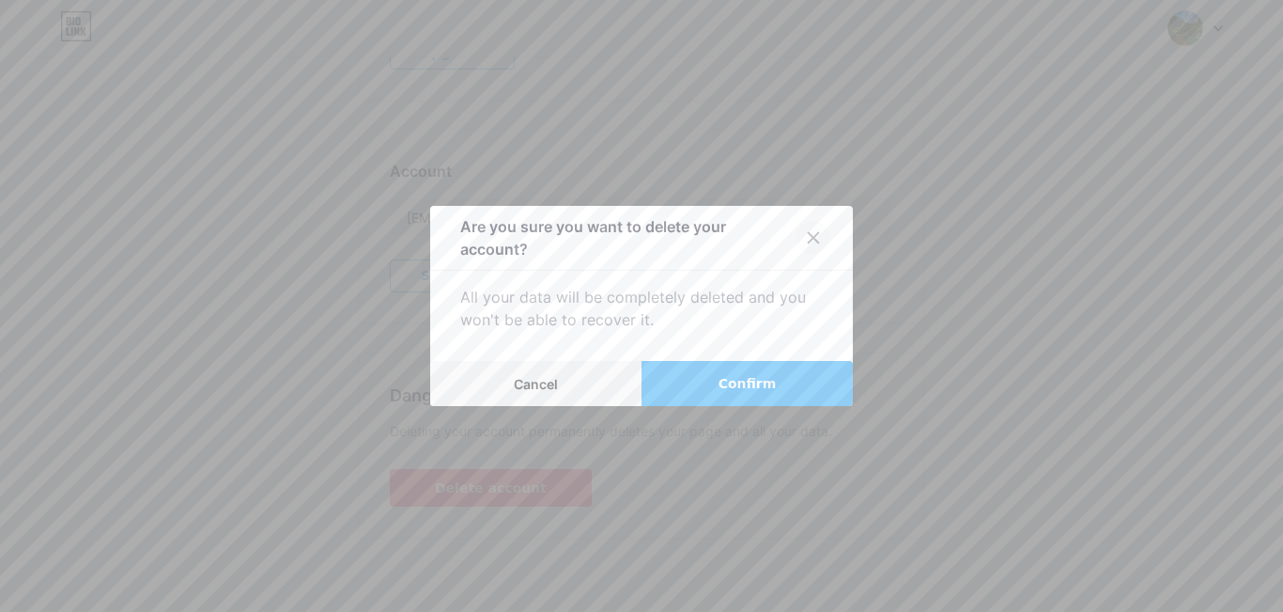
click at [806, 236] on icon at bounding box center [813, 237] width 15 height 15
click at [522, 378] on span "Cancel" at bounding box center [536, 384] width 44 height 16
click at [732, 391] on span "Confirm" at bounding box center [748, 384] width 58 height 20
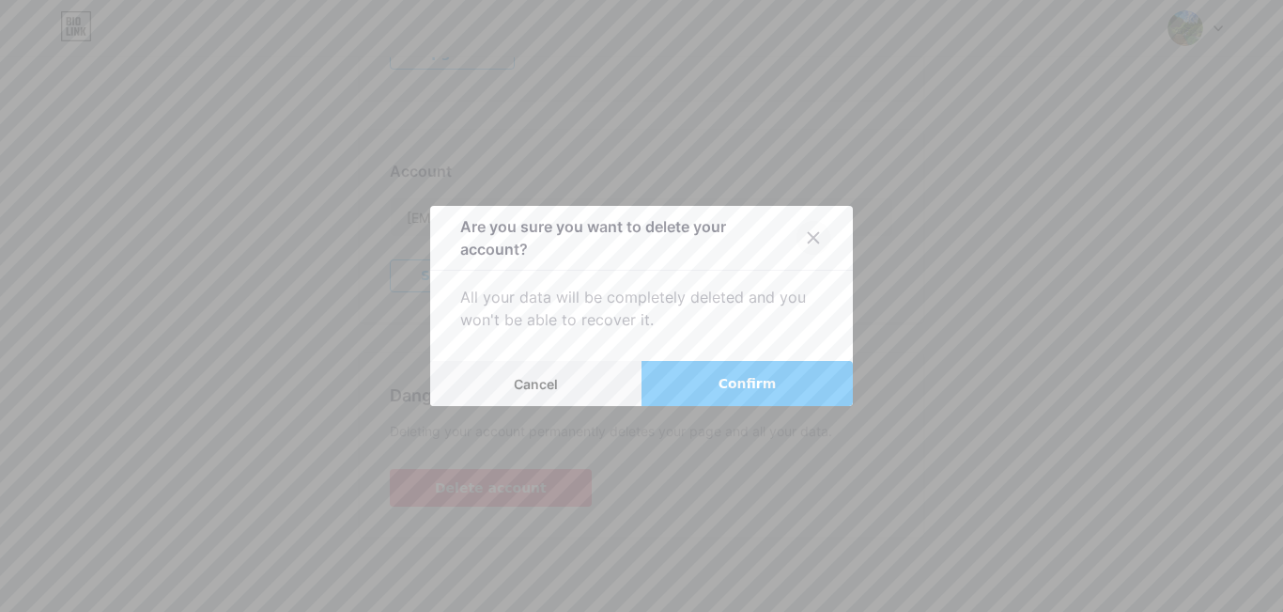
click at [807, 240] on icon at bounding box center [813, 237] width 15 height 15
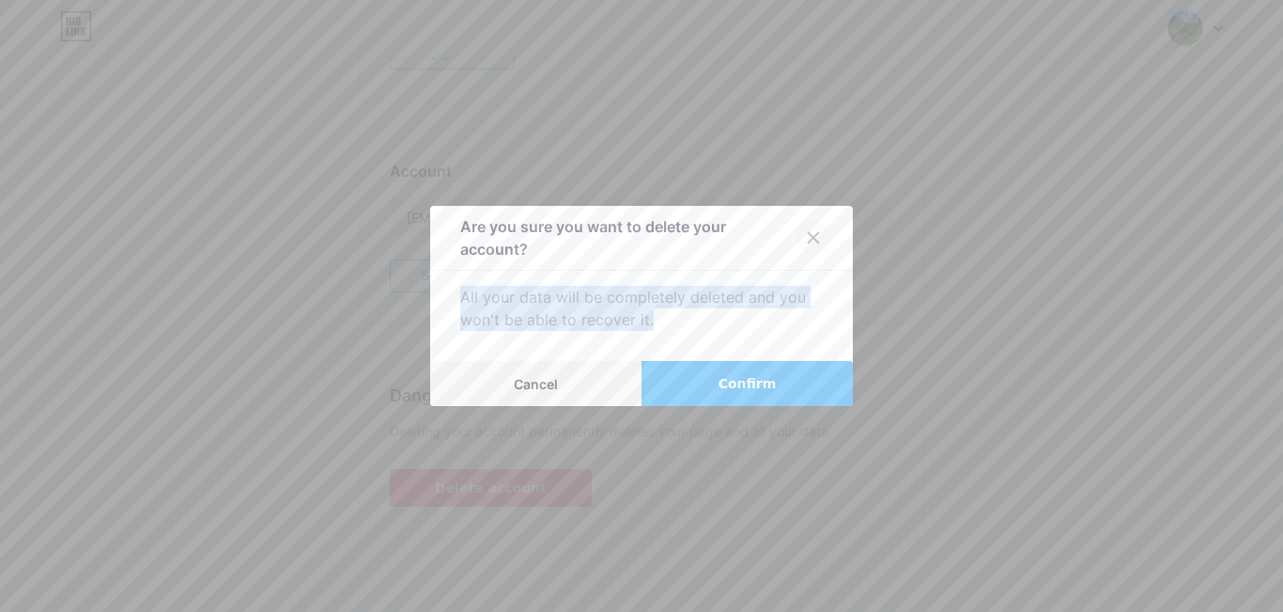
click at [807, 240] on icon at bounding box center [813, 237] width 15 height 15
click at [760, 317] on div "All your data will be completely deleted and you won't be able to recover it." at bounding box center [641, 308] width 363 height 45
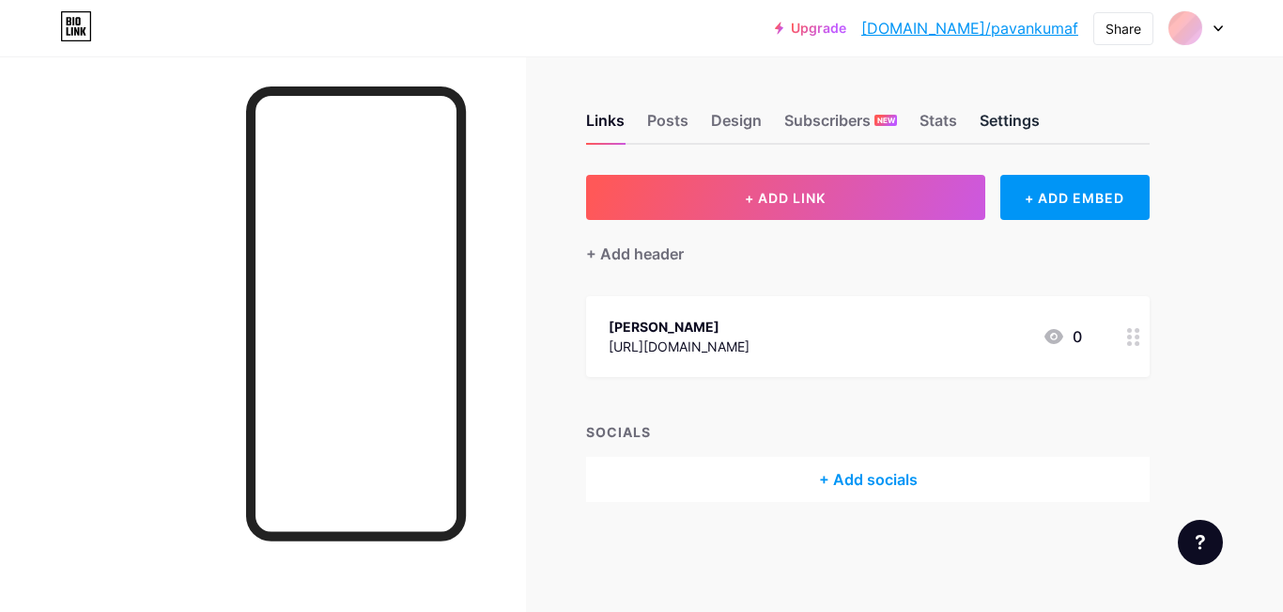
click at [997, 116] on div "Settings" at bounding box center [1010, 126] width 60 height 34
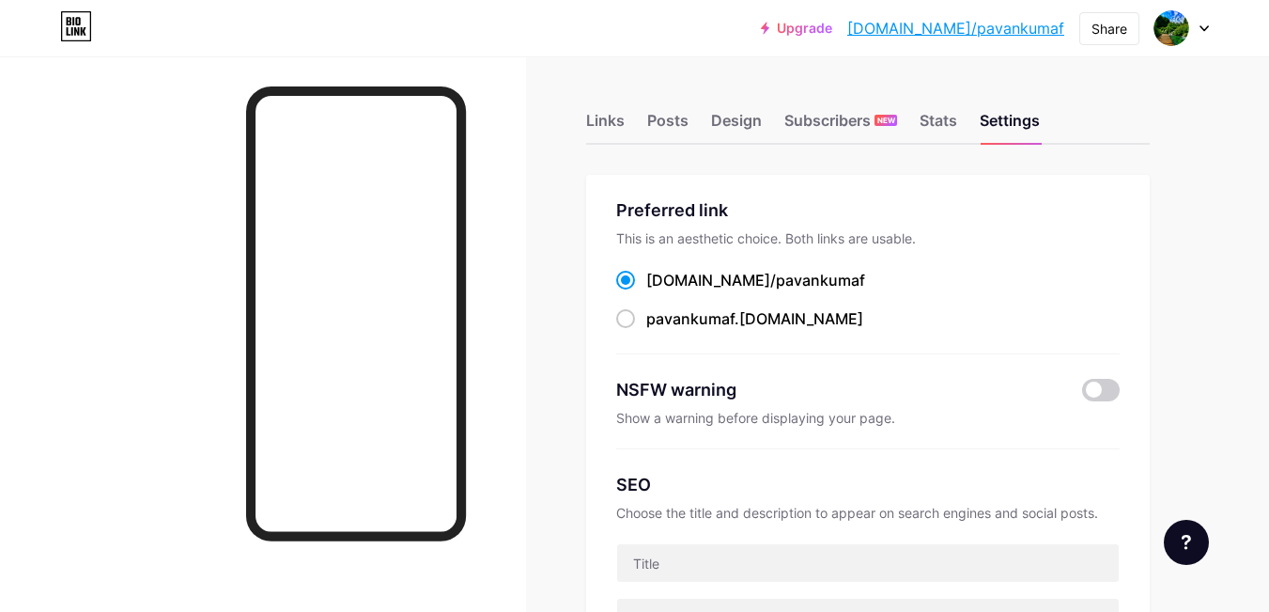
click at [1203, 29] on icon at bounding box center [1205, 28] width 8 height 5
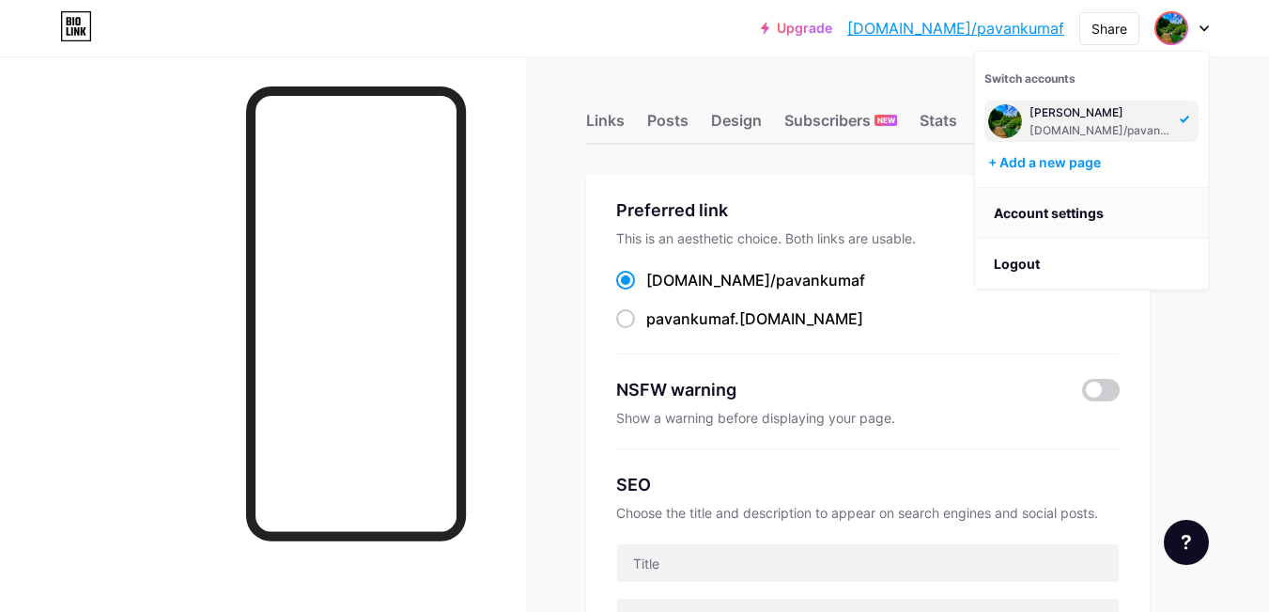
click at [1058, 220] on link "Account settings" at bounding box center [1091, 213] width 233 height 51
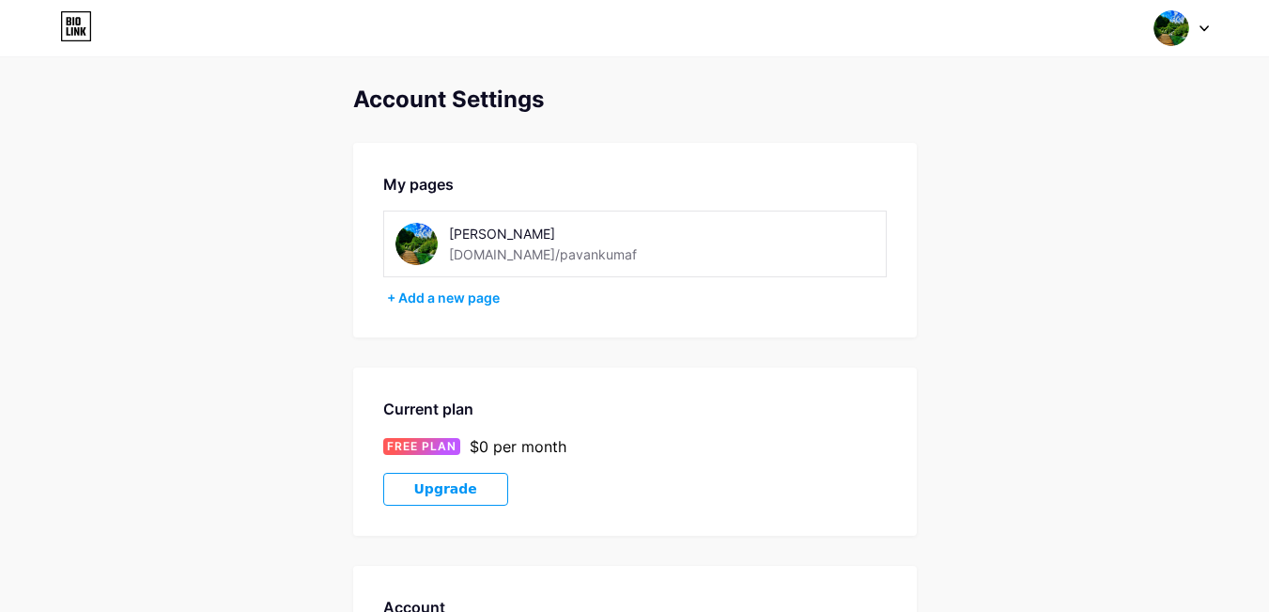
scroll to position [436, 0]
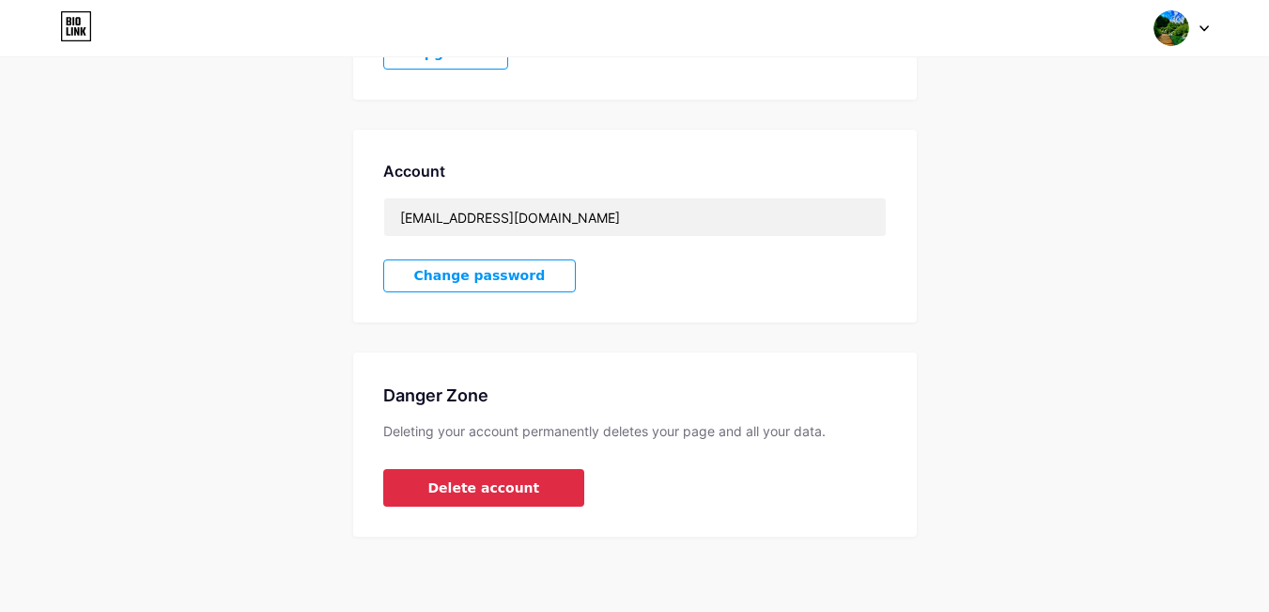
click at [498, 495] on span "Delete account" at bounding box center [484, 488] width 112 height 20
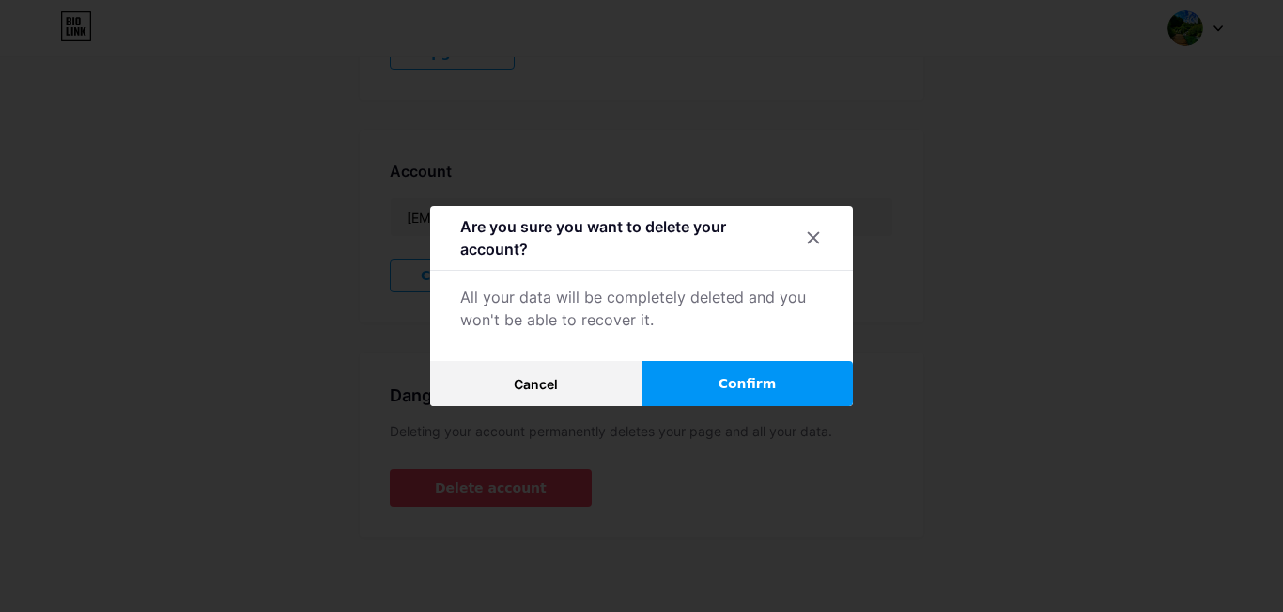
click at [694, 381] on button "Confirm" at bounding box center [747, 383] width 211 height 45
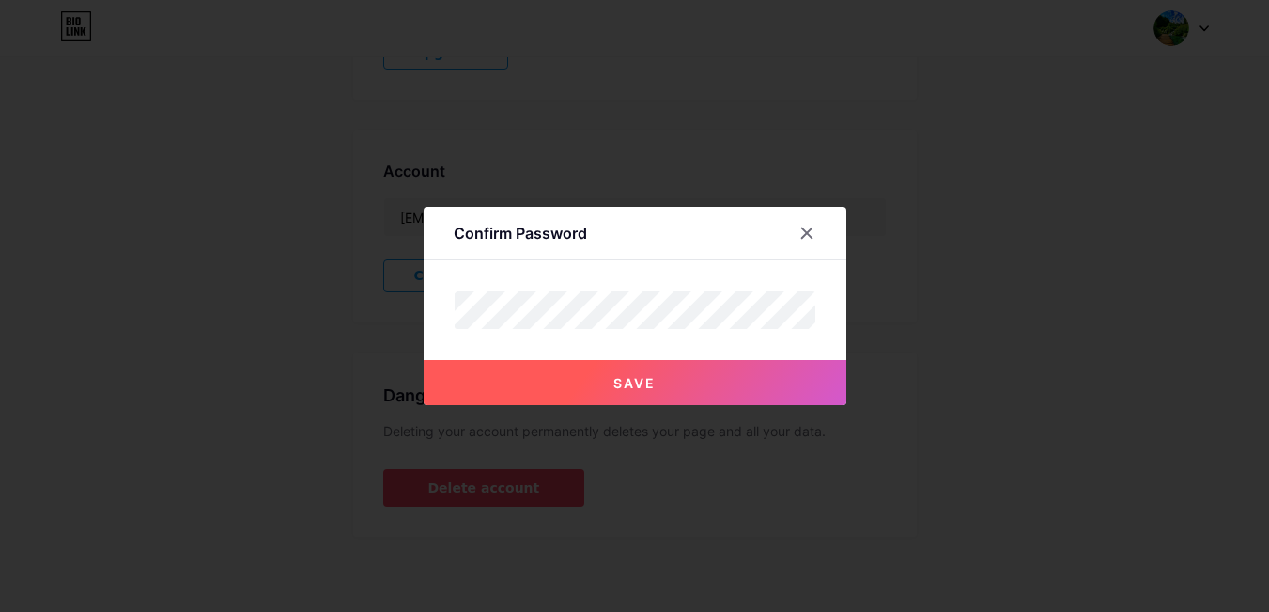
click at [643, 377] on span "Save" at bounding box center [634, 383] width 42 height 16
click at [640, 379] on span "Save" at bounding box center [634, 383] width 42 height 16
